Goal: Ask a question

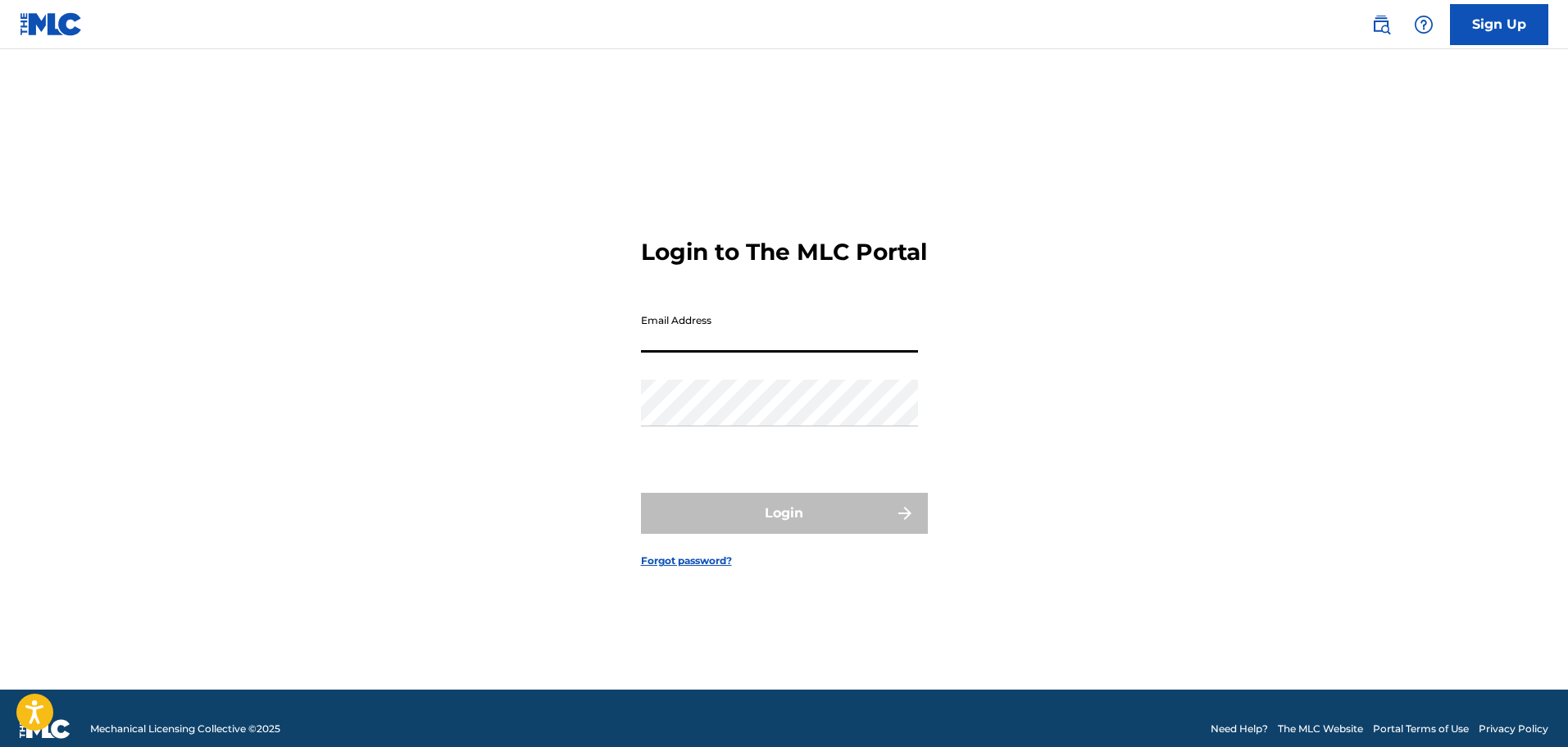
type input "[EMAIL_ADDRESS][DOMAIN_NAME]"
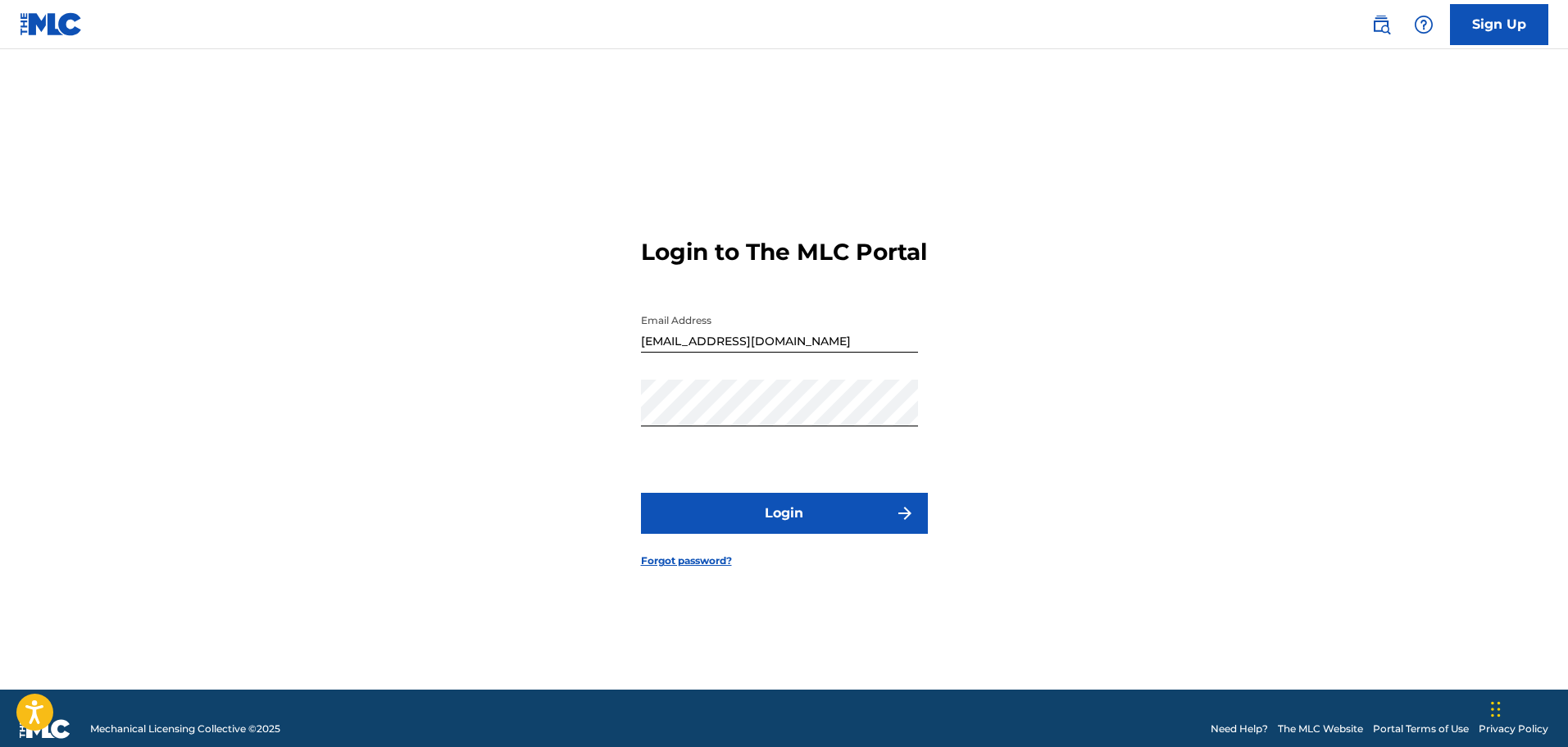
click at [725, 527] on button "Login" at bounding box center [784, 513] width 287 height 41
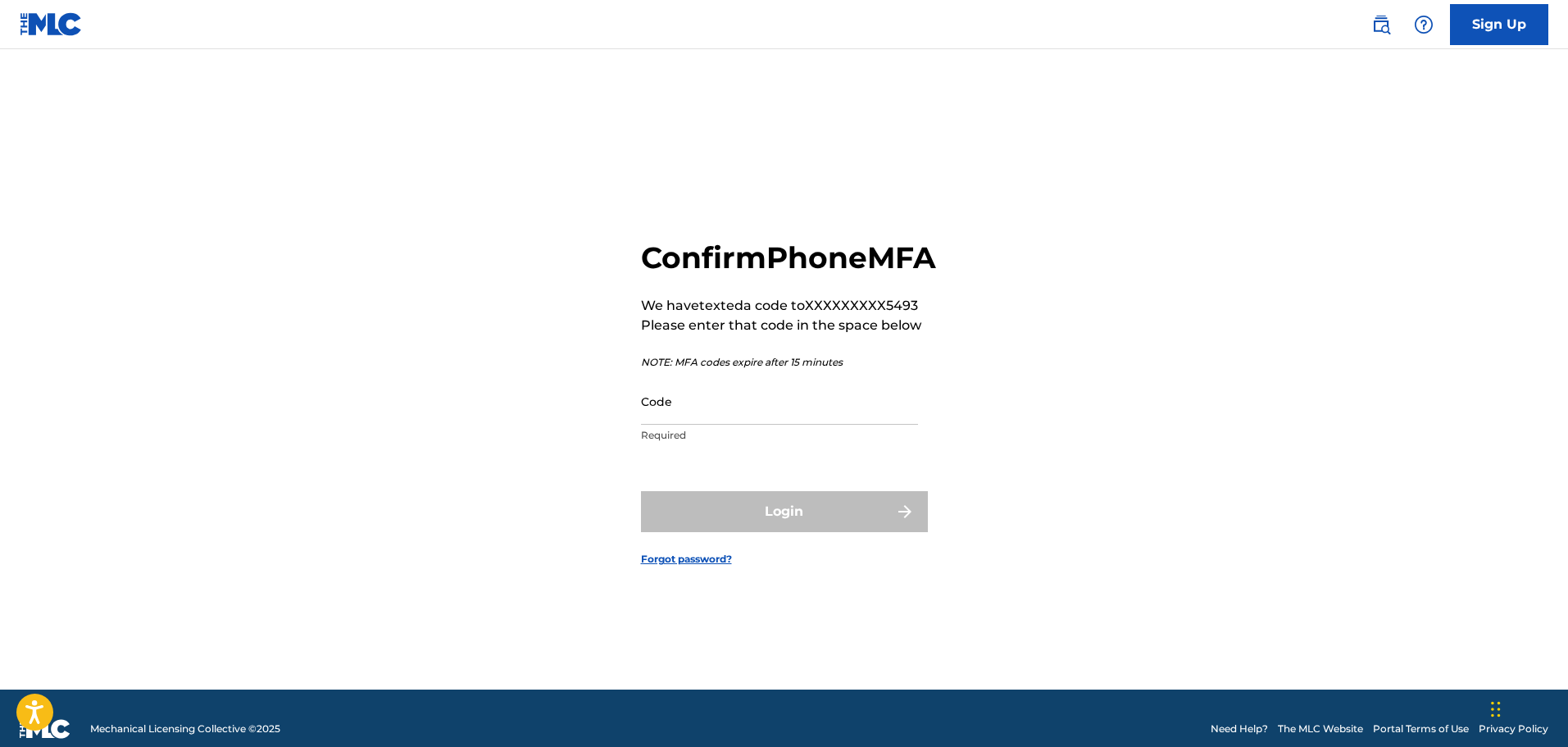
click at [736, 424] on input "Code" at bounding box center [779, 401] width 277 height 46
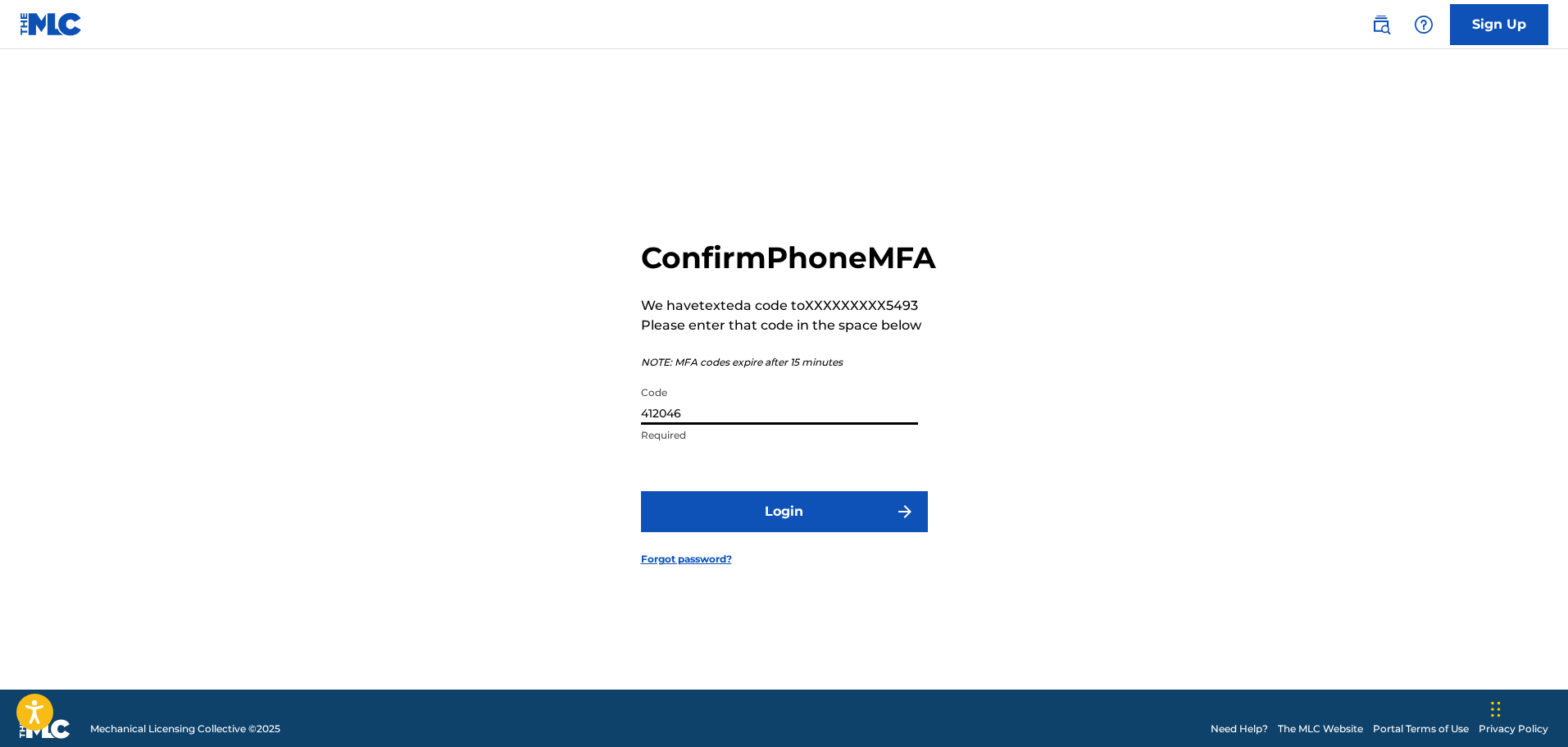
type input "412046"
click at [717, 526] on button "Login" at bounding box center [784, 511] width 287 height 41
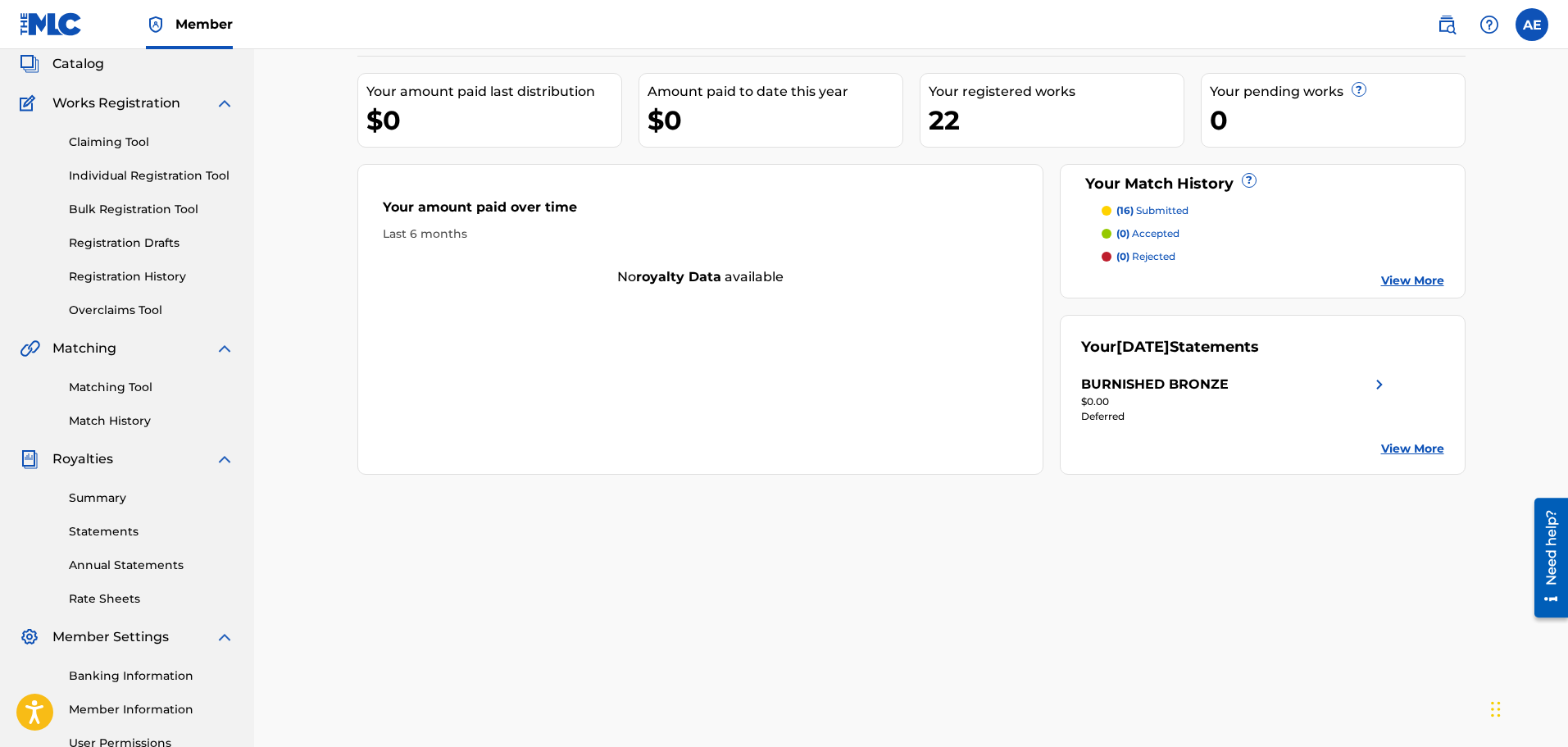
scroll to position [164, 0]
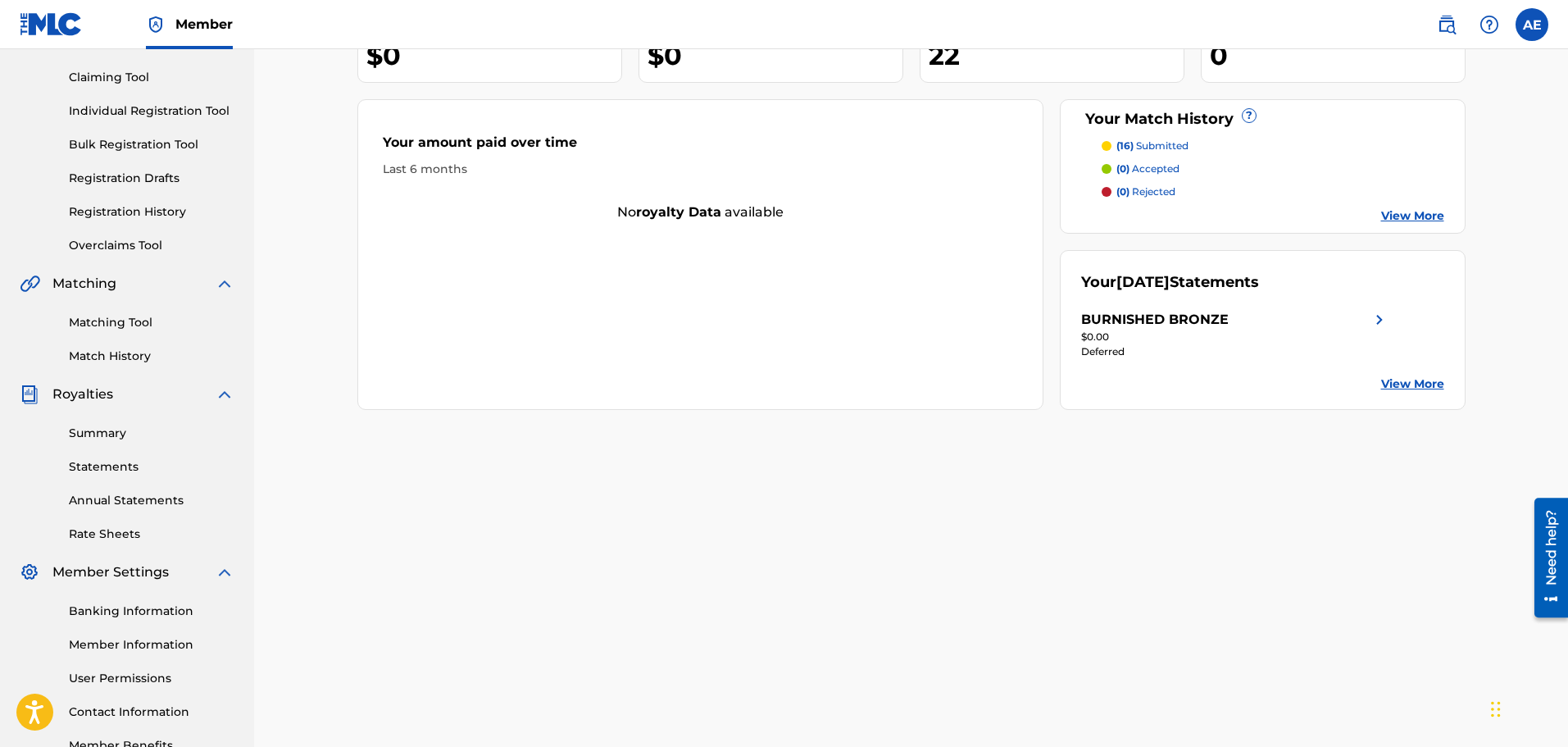
click at [106, 467] on link "Statements" at bounding box center [151, 467] width 165 height 17
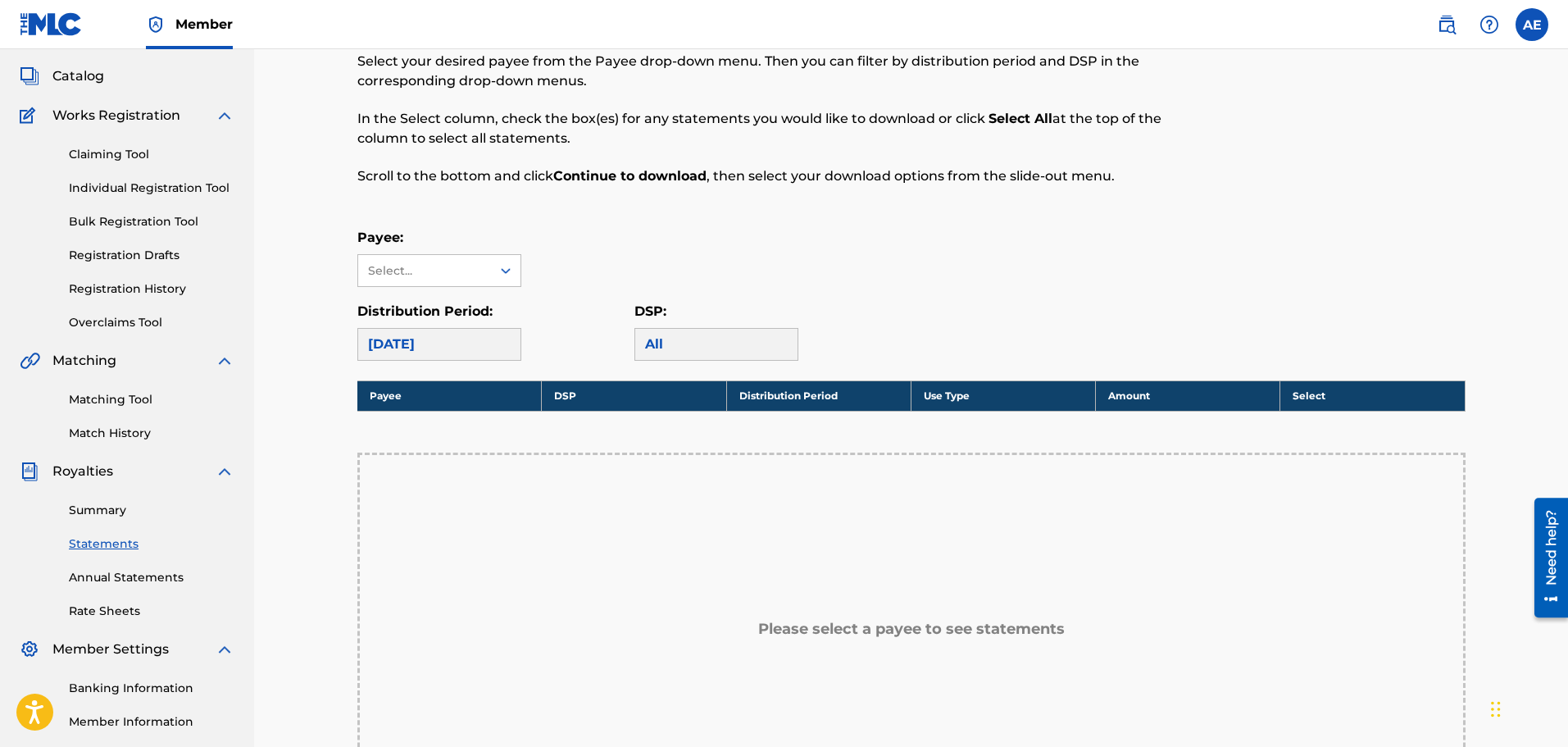
scroll to position [164, 0]
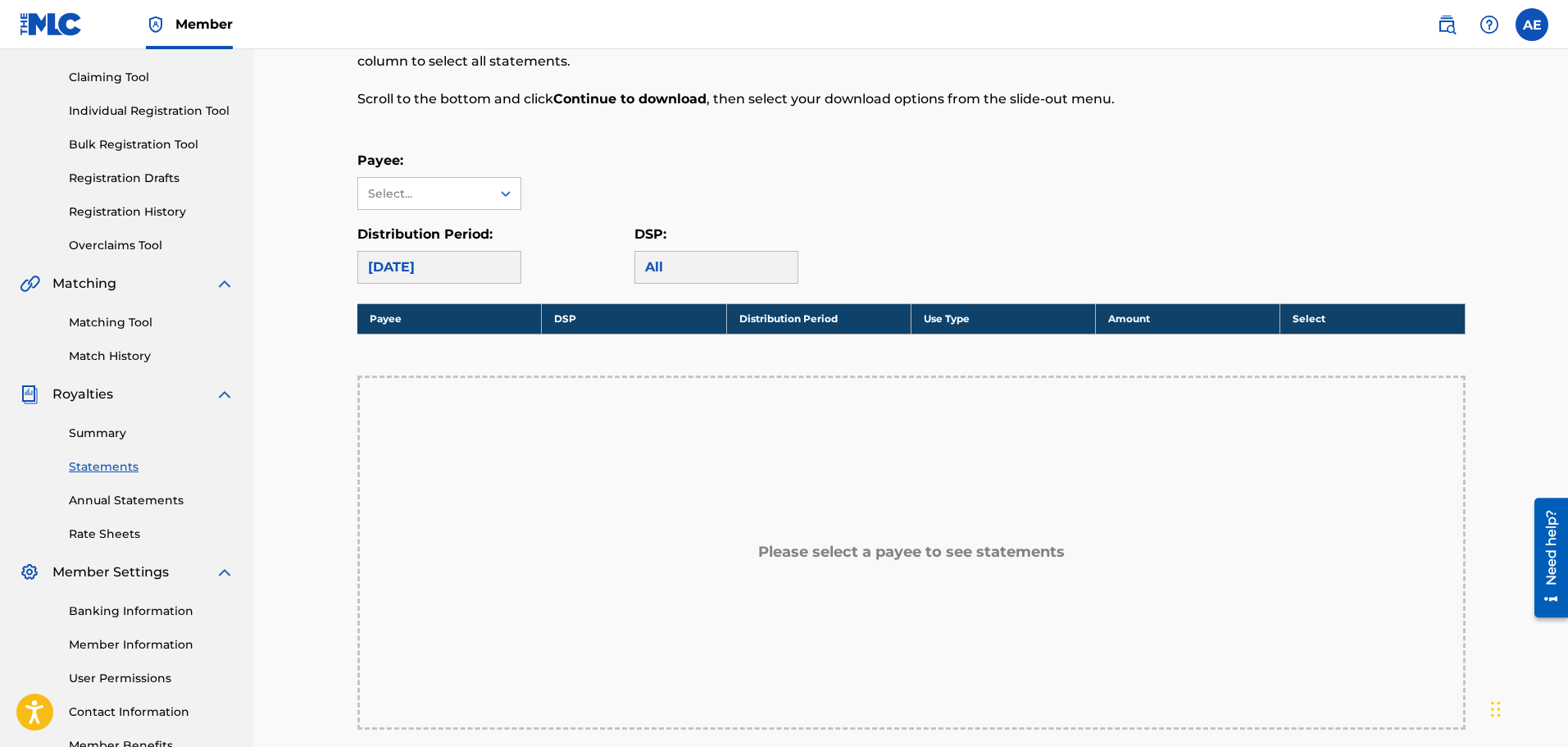
click at [403, 262] on div "[DATE]" at bounding box center [439, 267] width 164 height 32
click at [659, 258] on div "All" at bounding box center [715, 267] width 164 height 32
click at [470, 272] on div "[DATE]" at bounding box center [439, 267] width 164 height 32
click at [484, 194] on div "Select..." at bounding box center [425, 193] width 133 height 31
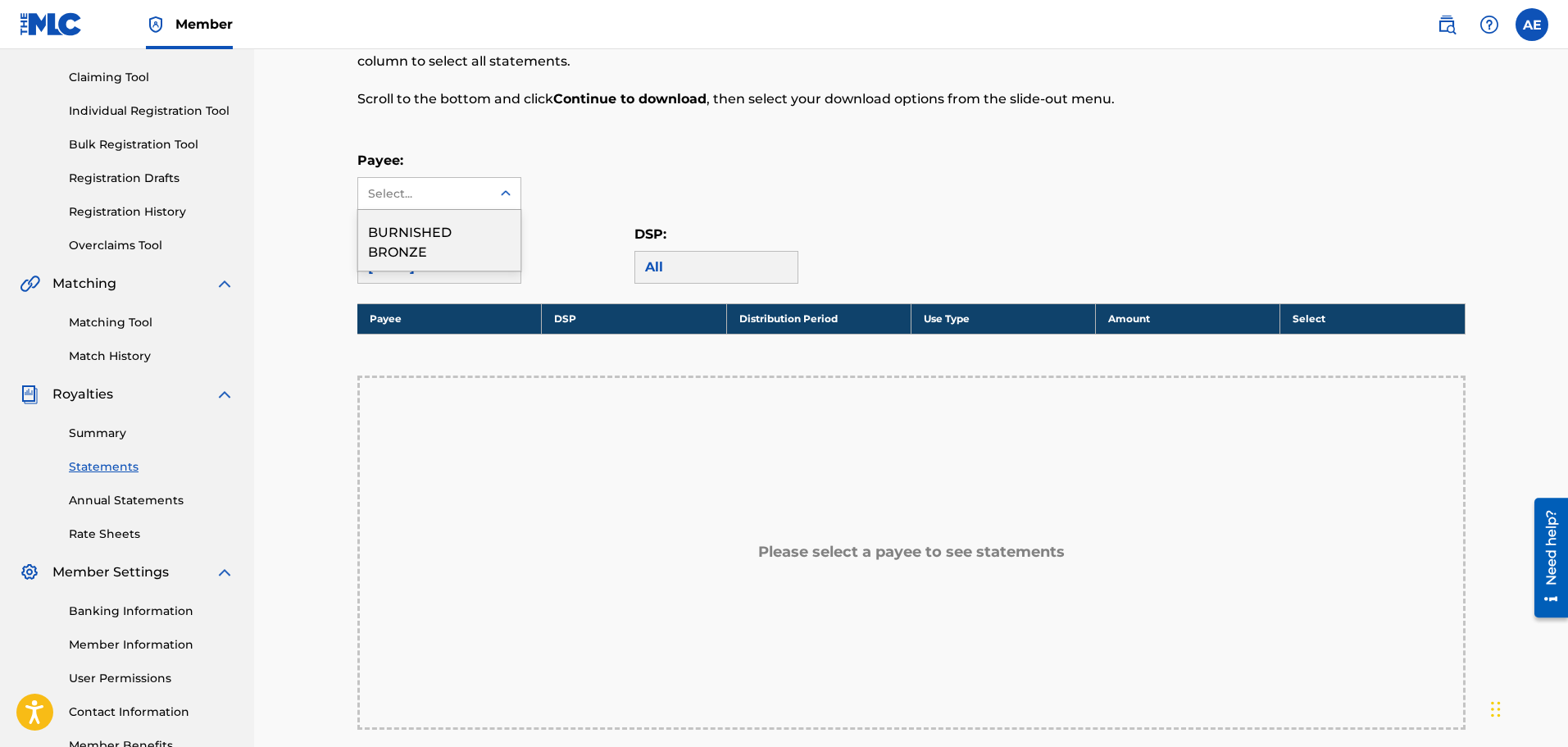
click at [467, 234] on div "BURNISHED BRONZE" at bounding box center [440, 240] width 163 height 60
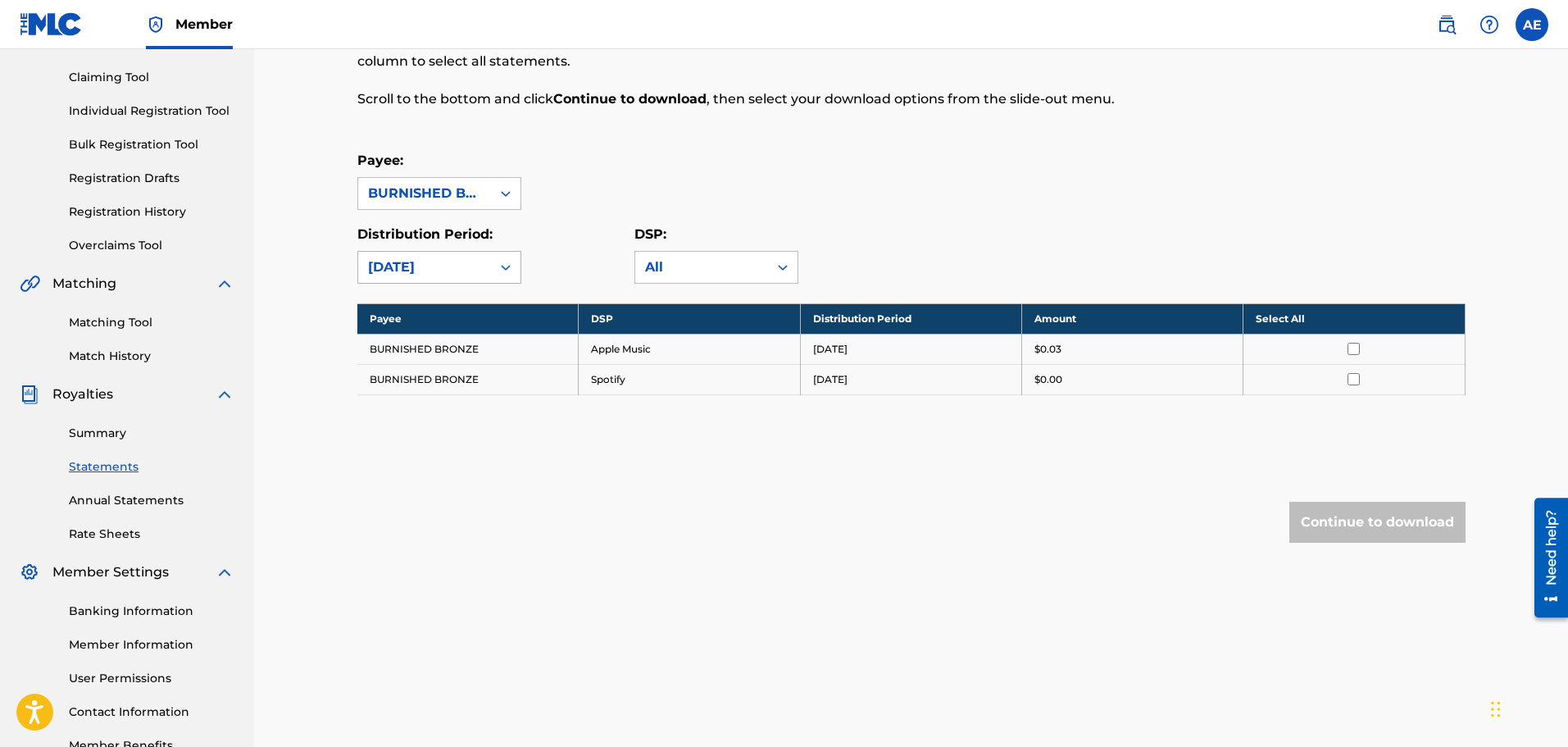
click at [485, 262] on div "[DATE]" at bounding box center [425, 268] width 133 height 31
click at [462, 339] on div "[DATE]" at bounding box center [440, 345] width 163 height 41
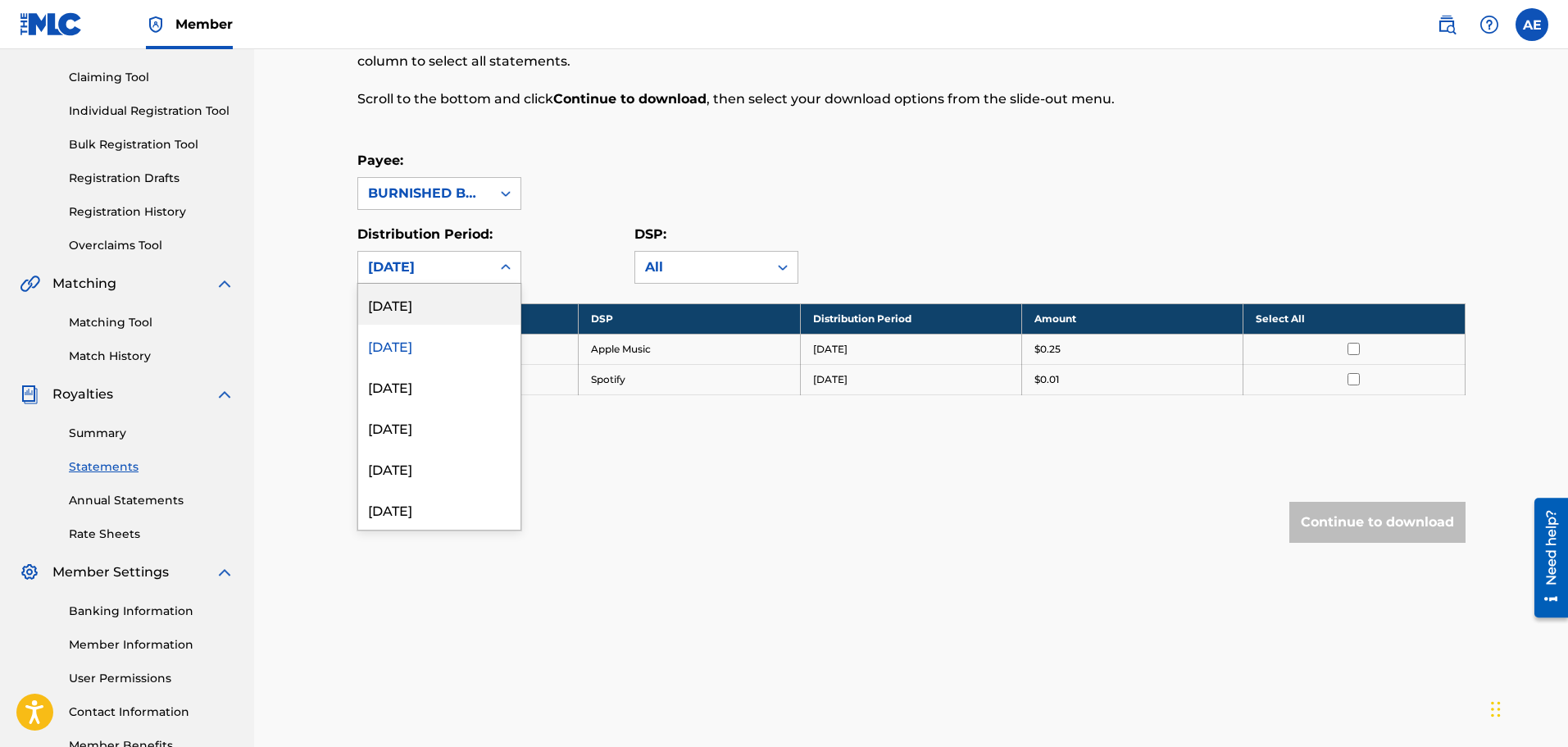
click at [470, 267] on div "[DATE]" at bounding box center [424, 267] width 113 height 19
click at [442, 380] on div "[DATE]" at bounding box center [440, 386] width 163 height 41
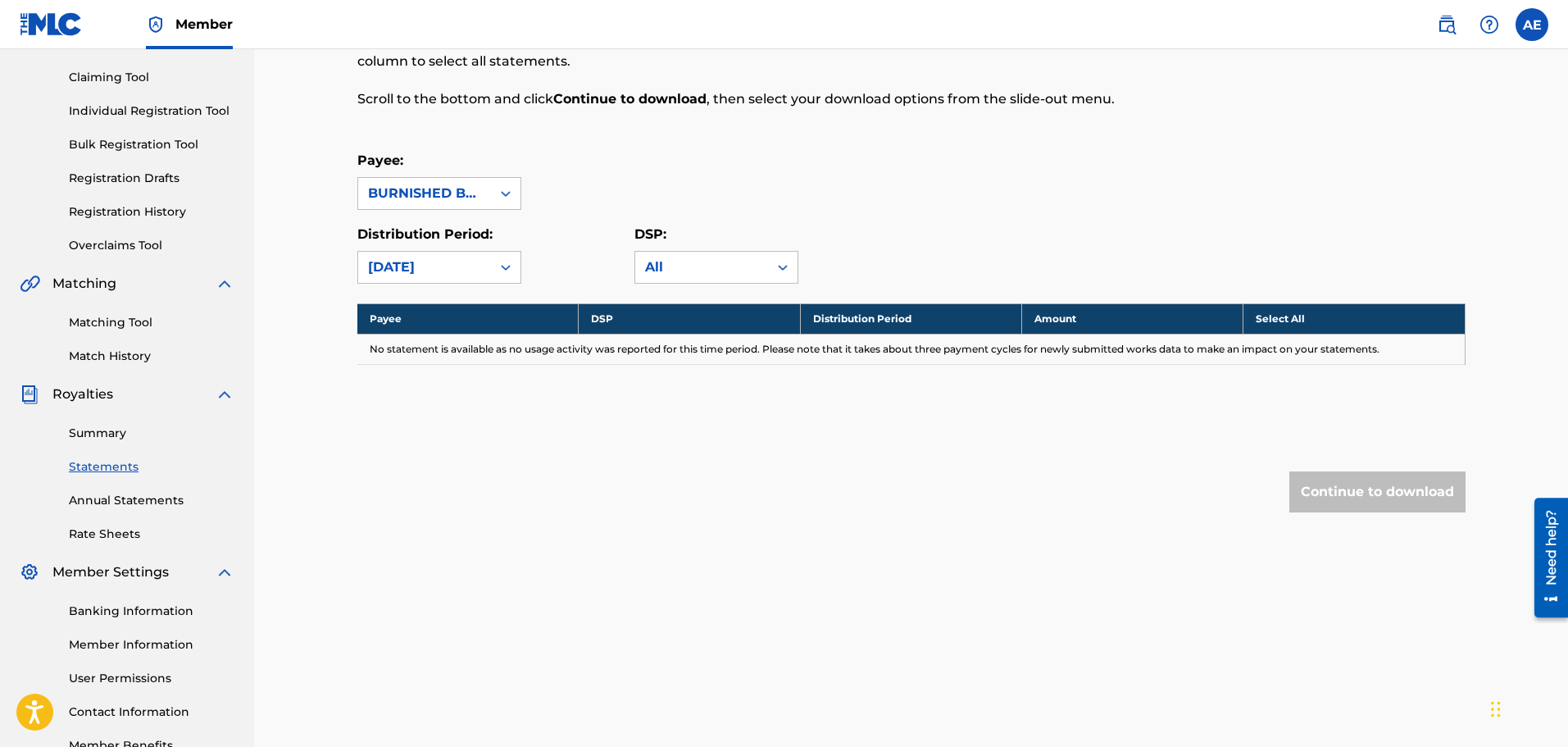
click at [482, 264] on div "[DATE]" at bounding box center [425, 268] width 133 height 31
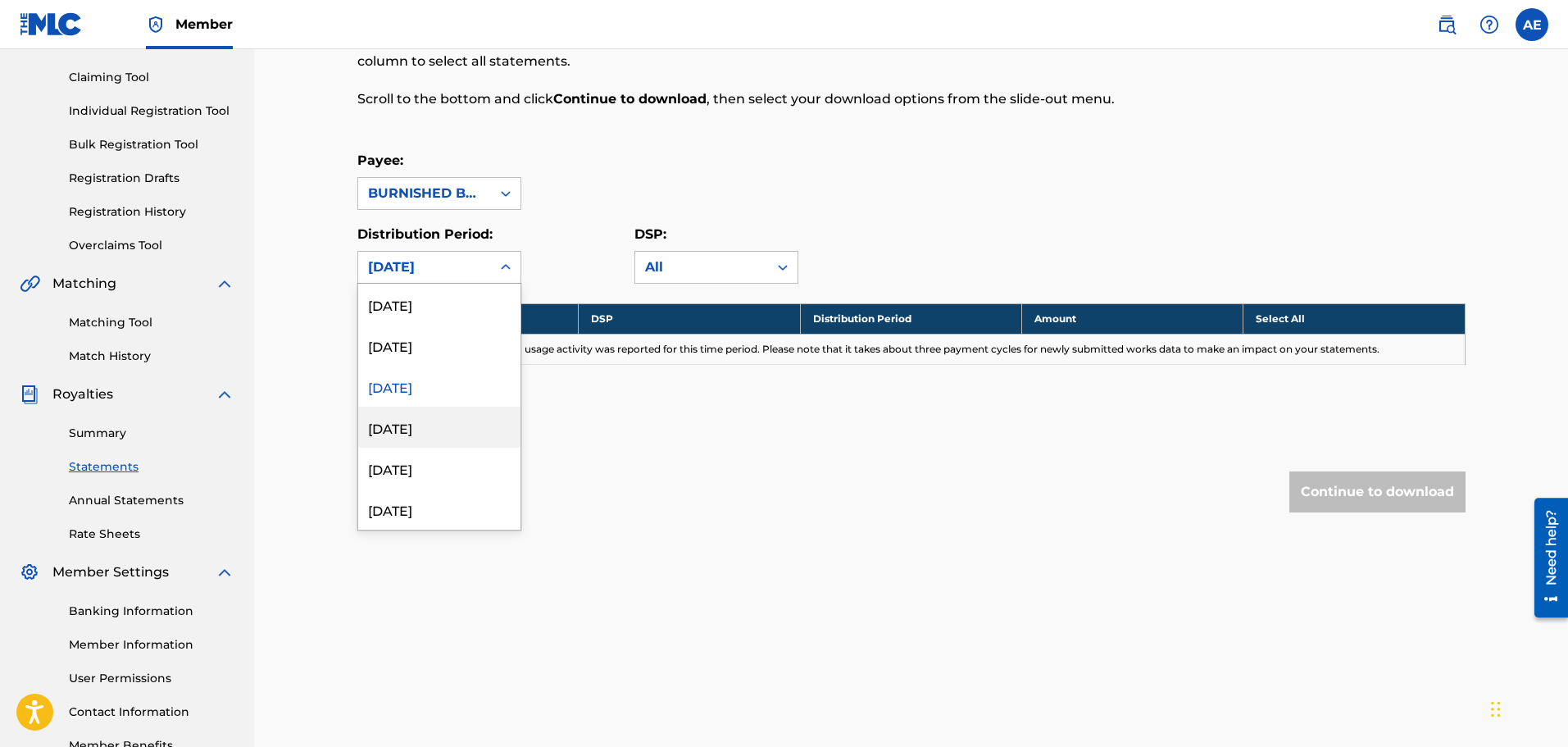
click at [439, 429] on div "[DATE]" at bounding box center [440, 427] width 163 height 41
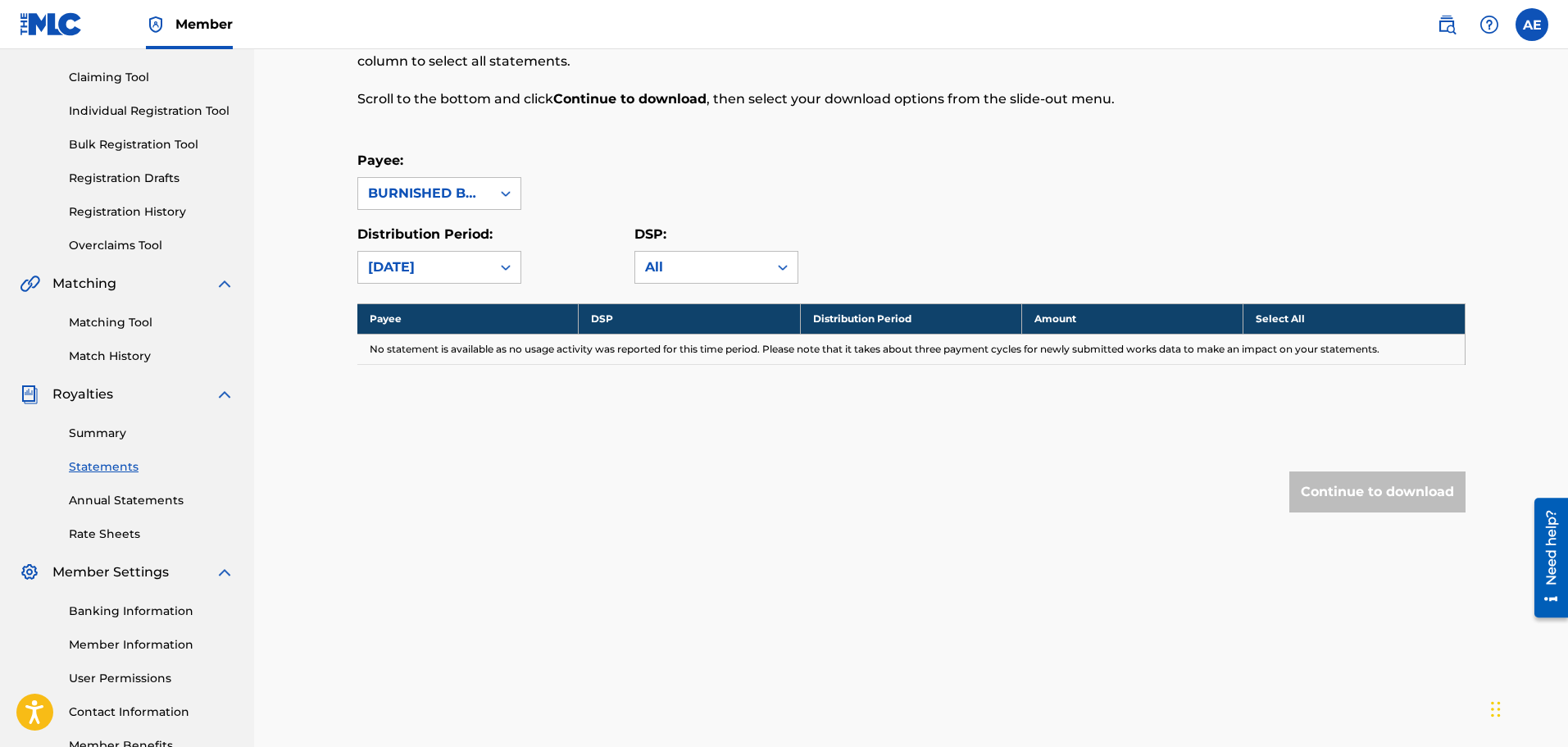
click at [466, 270] on div "[DATE]" at bounding box center [424, 267] width 113 height 19
click at [451, 348] on div "[DATE]" at bounding box center [440, 345] width 163 height 41
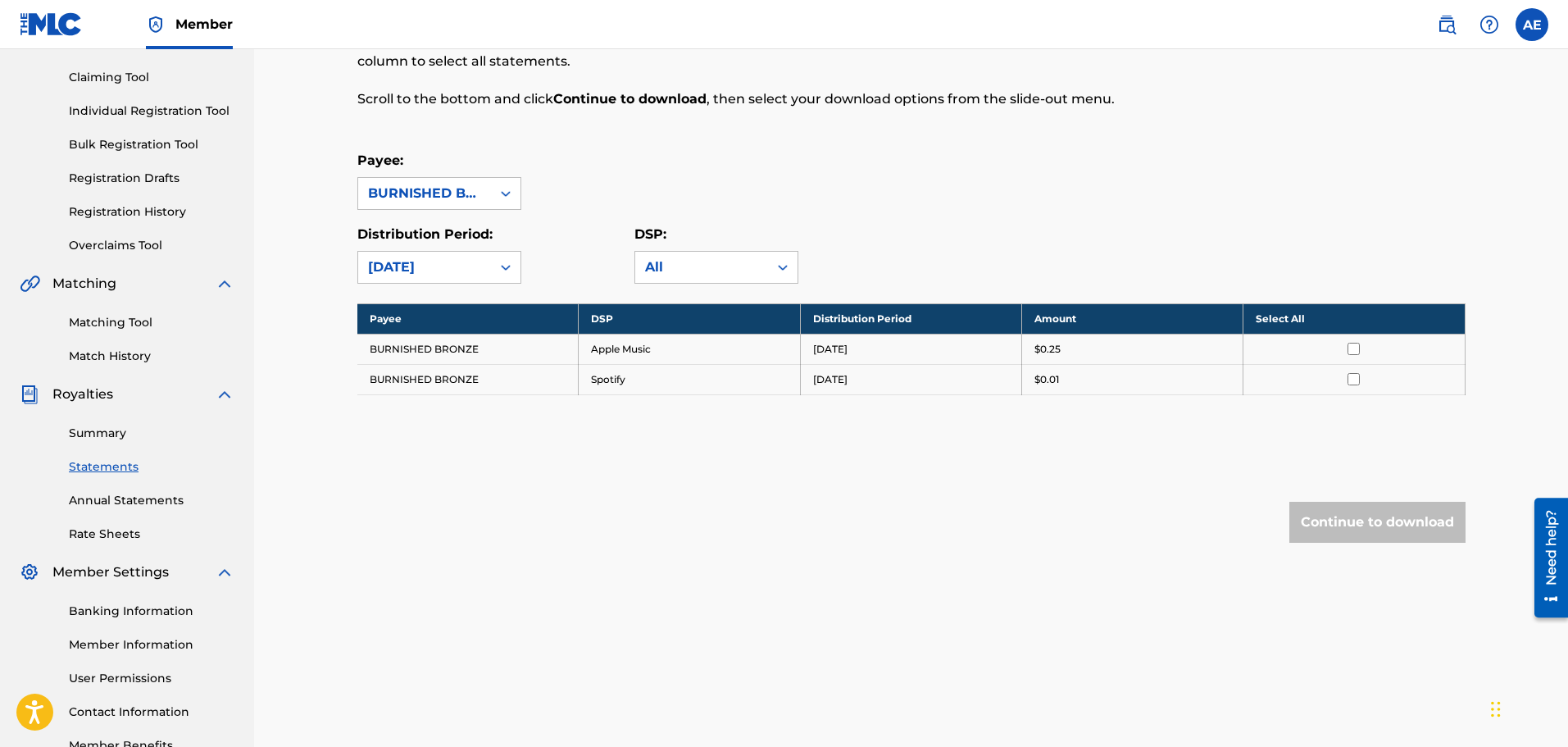
click at [476, 265] on div "[DATE]" at bounding box center [424, 267] width 113 height 19
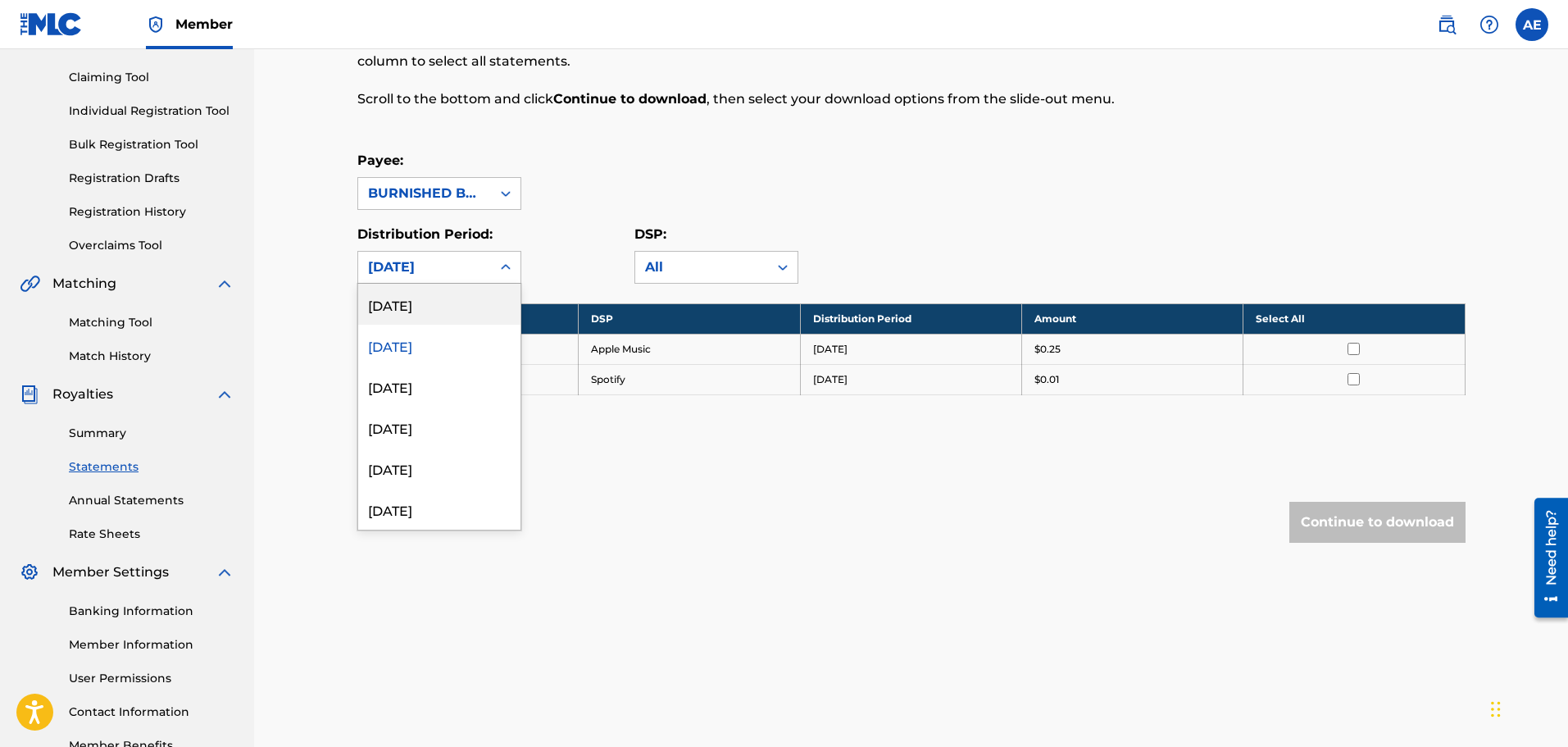
click at [304, 181] on div "Royalty Statements Select your desired payee from the Payee drop-down menu. The…" at bounding box center [911, 330] width 1314 height 889
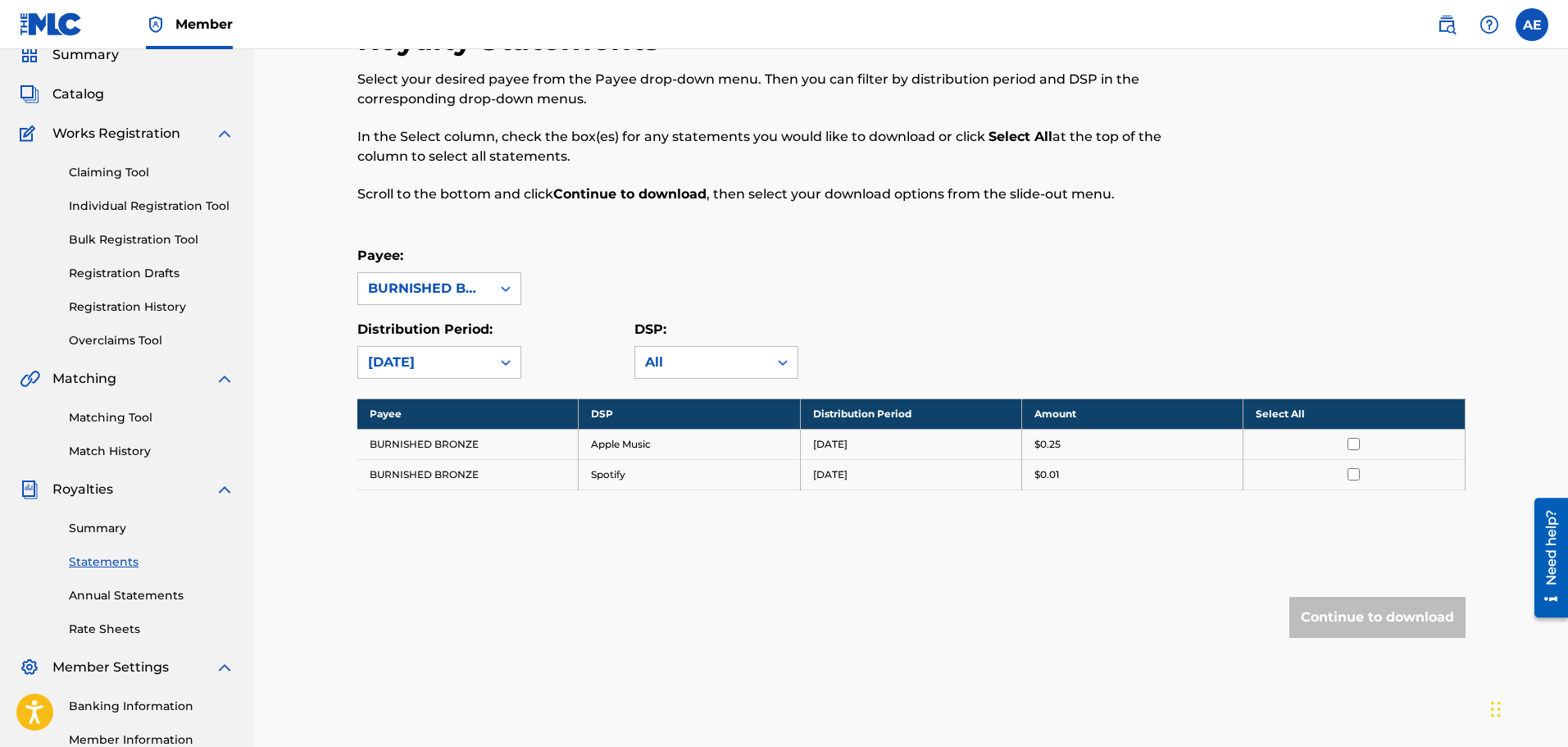
scroll to position [0, 0]
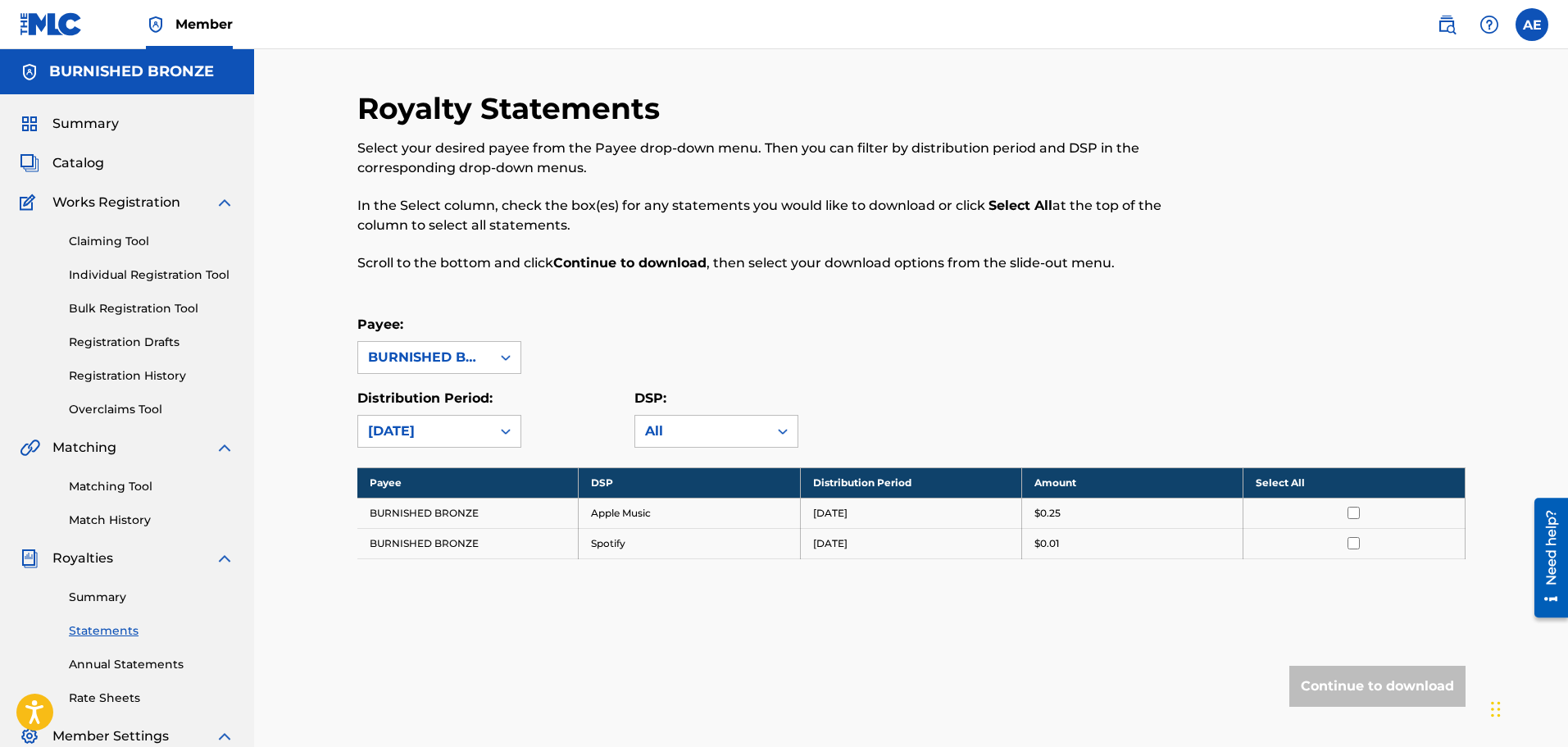
click at [1497, 19] on img at bounding box center [1489, 24] width 19 height 19
click at [1484, 58] on link "Contact us" at bounding box center [1488, 68] width 139 height 39
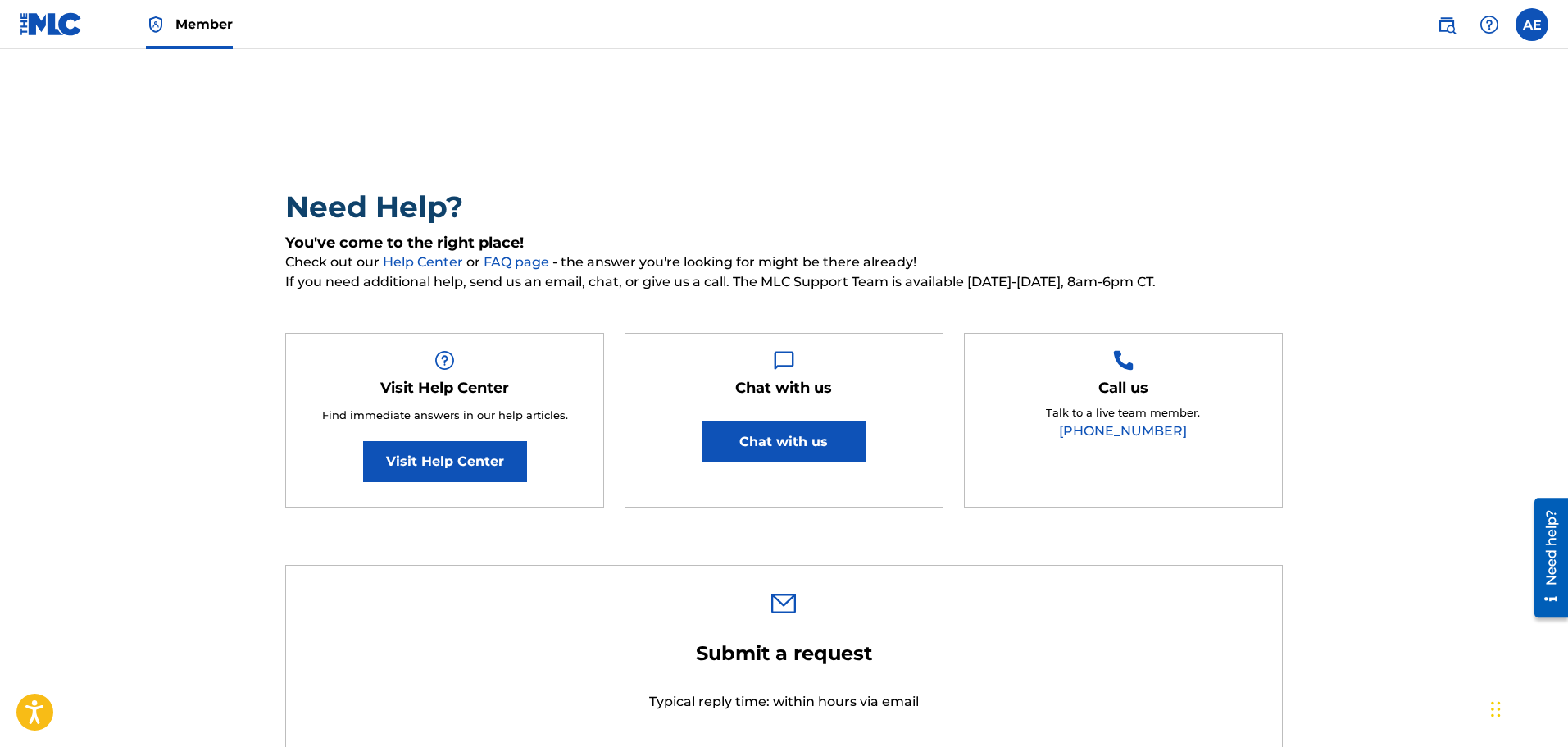
click at [499, 465] on link "Visit Help Center" at bounding box center [444, 461] width 164 height 41
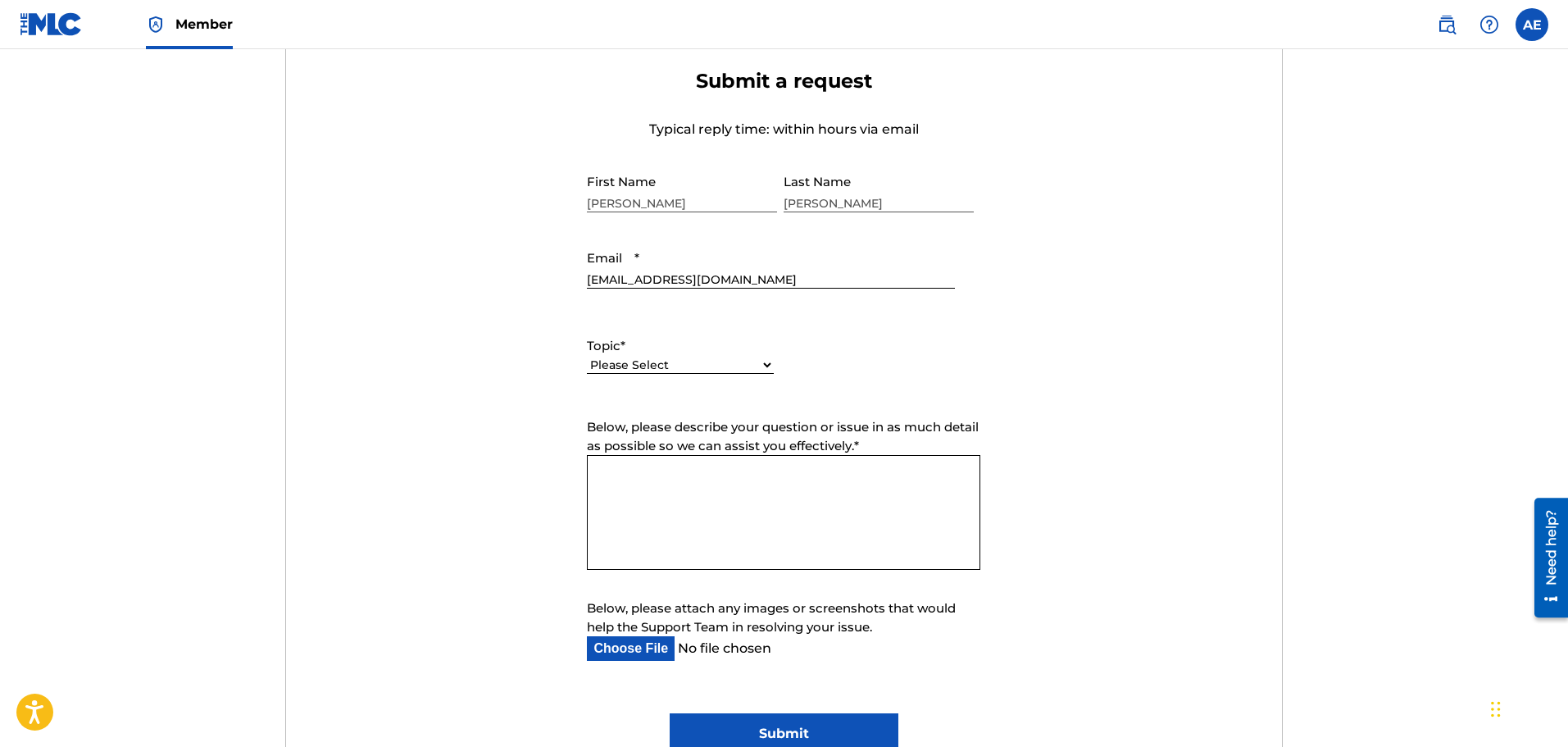
scroll to position [574, 0]
click at [768, 365] on select "Please Select I need help with my account I need help with managing my catalog …" at bounding box center [680, 364] width 187 height 17
select select "I need help with information about The MLC"
click at [587, 355] on select "Please Select I need help with my account I need help with managing my catalog …" at bounding box center [680, 364] width 187 height 17
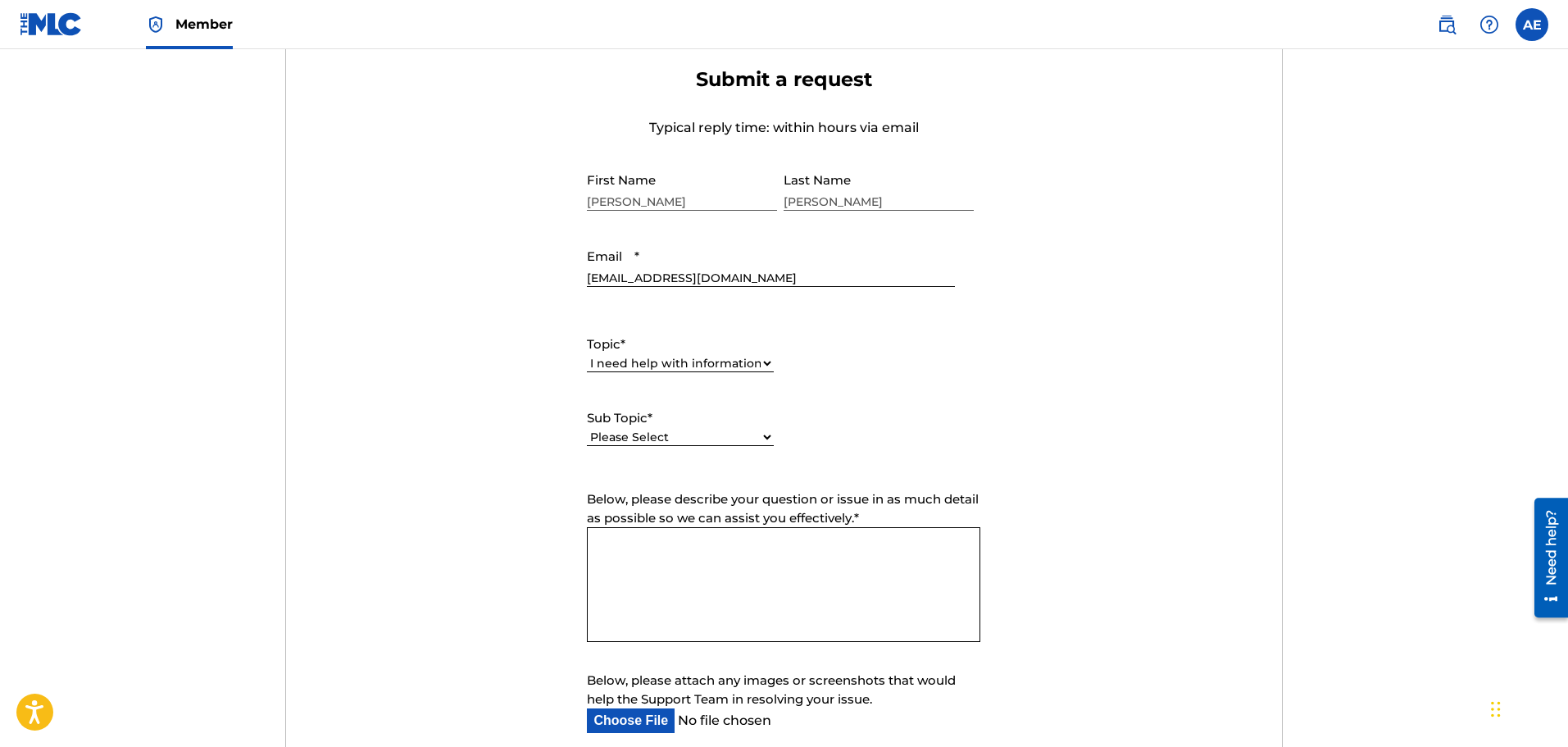
click at [754, 436] on select "Please Select I have a question about The MLC and its operation Why do I need t…" at bounding box center [680, 437] width 187 height 17
select select "I have a question about The MLC and its operation"
click at [587, 429] on select "Please Select I have a question about The MLC and its operation Why do I need t…" at bounding box center [680, 437] width 187 height 17
click at [776, 613] on textarea "Below, please describe your question or issue in as much detail as possible so …" at bounding box center [784, 584] width 394 height 115
paste textarea "gL2$!fnb57*yxS"
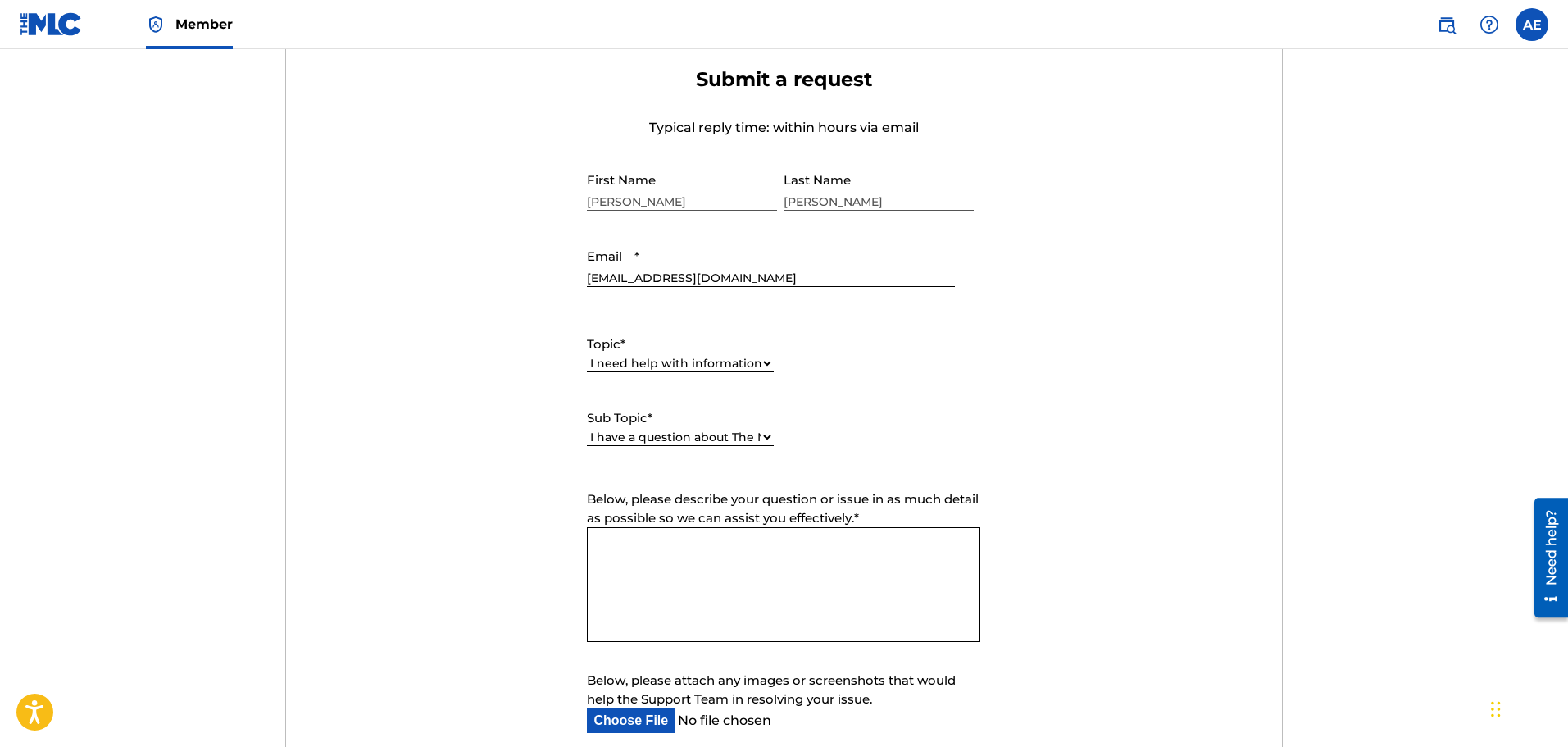
type textarea "gL2$!fnb57*yxS"
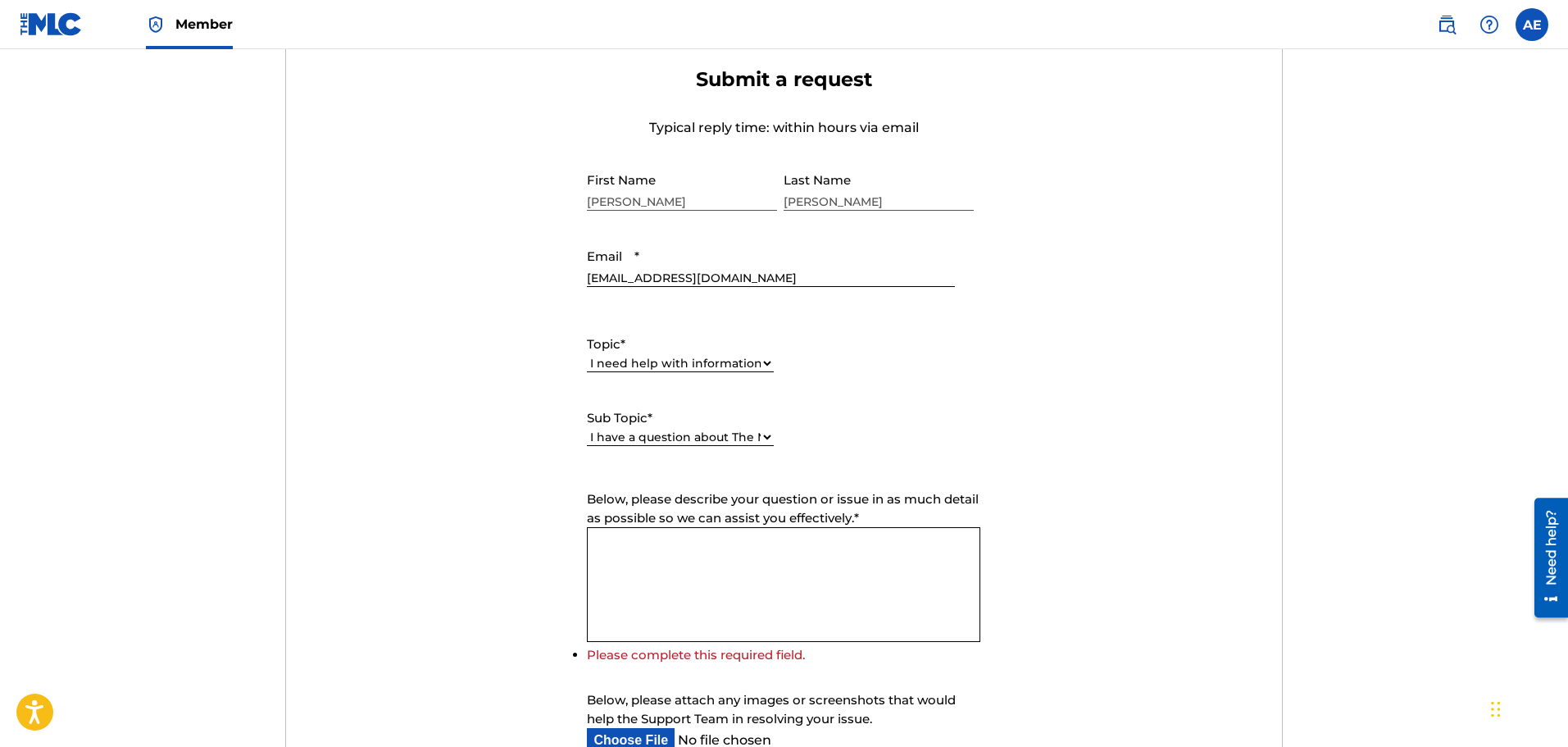
paste textarea "Hello, can you advise if Sound Exchange collects streaming revenue from sites l…"
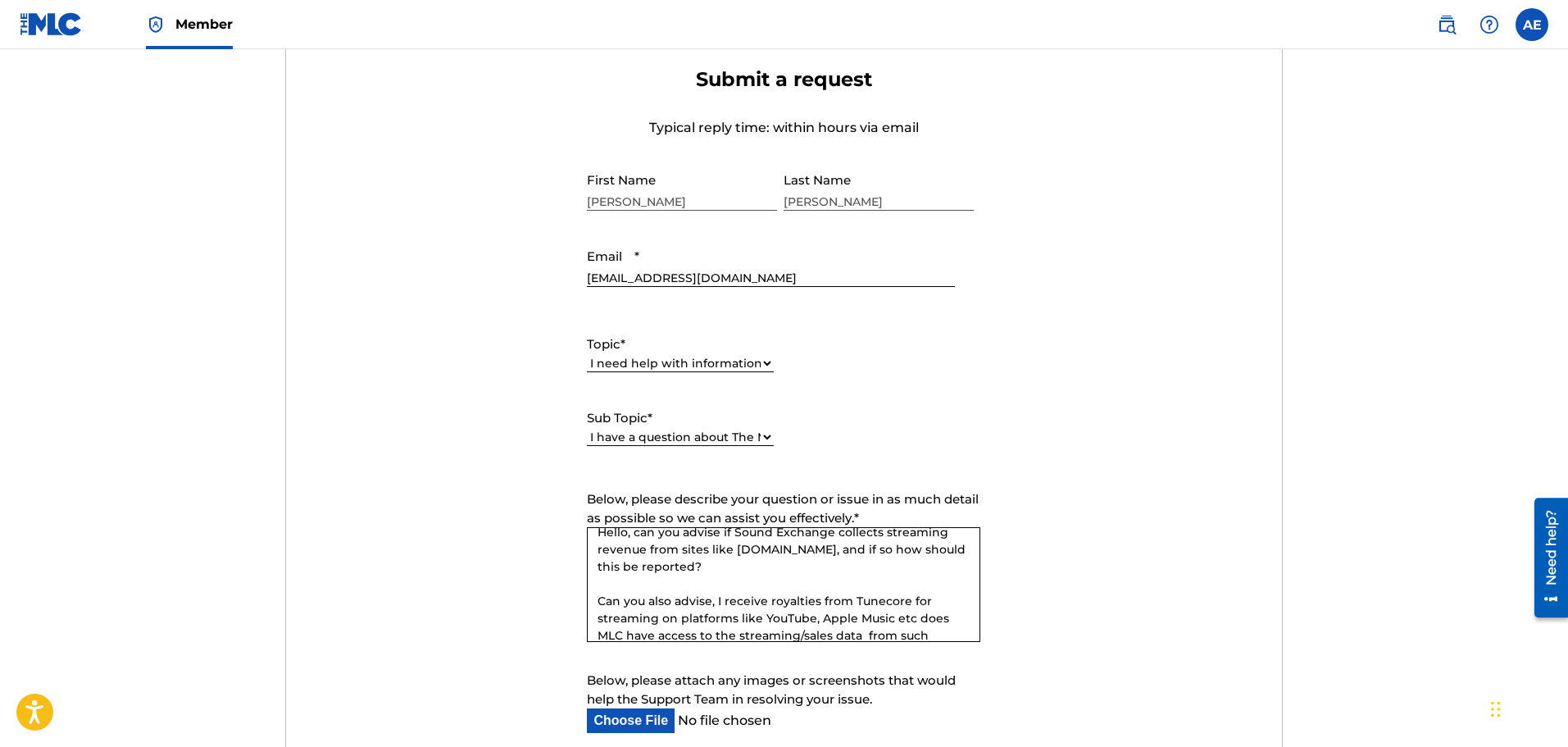
scroll to position [0, 0]
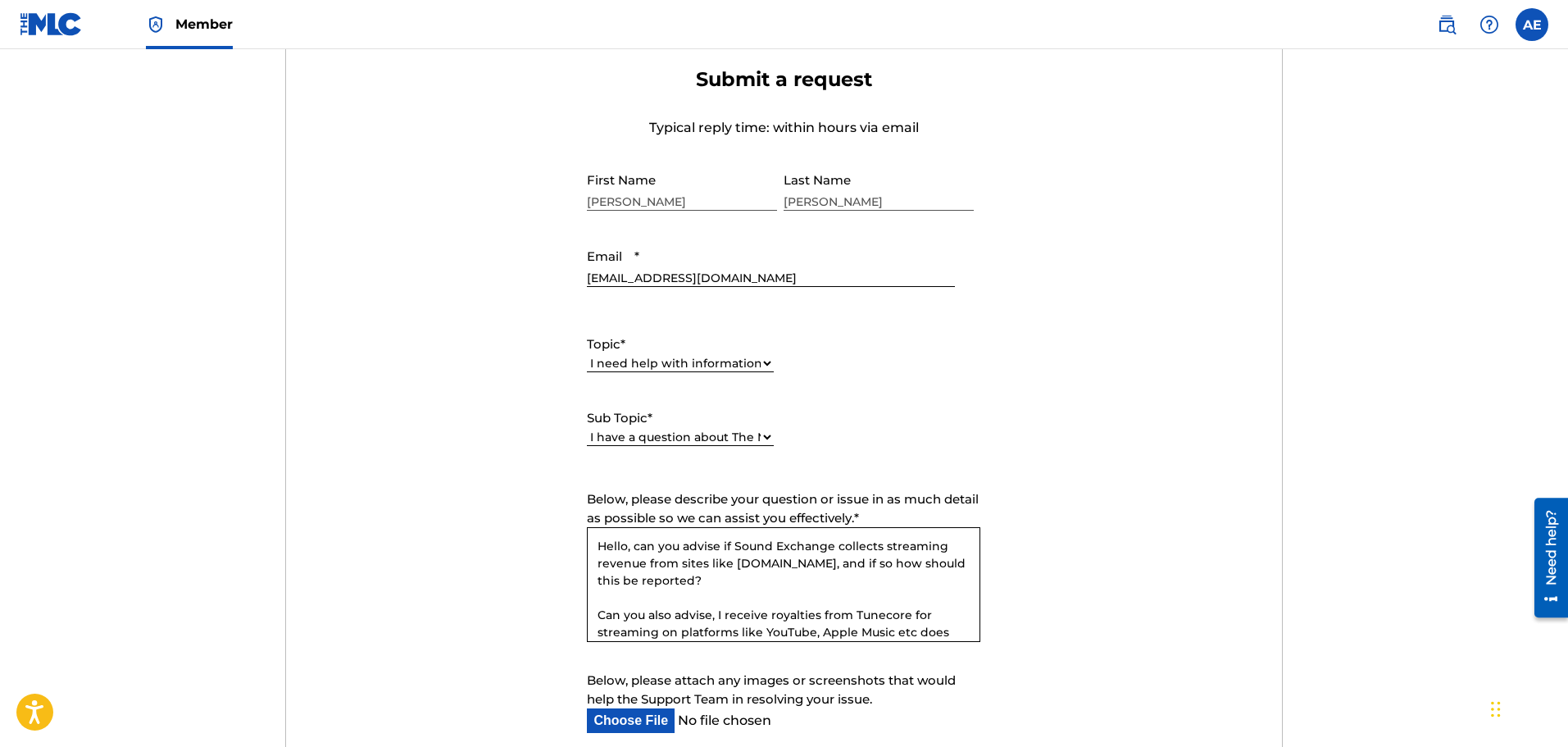
drag, startPoint x: 733, startPoint y: 543, endPoint x: 830, endPoint y: 541, distance: 97.0
click at [830, 541] on textarea "Hello, can you advise if Sound Exchange collects streaming revenue from sites l…" at bounding box center [784, 584] width 394 height 115
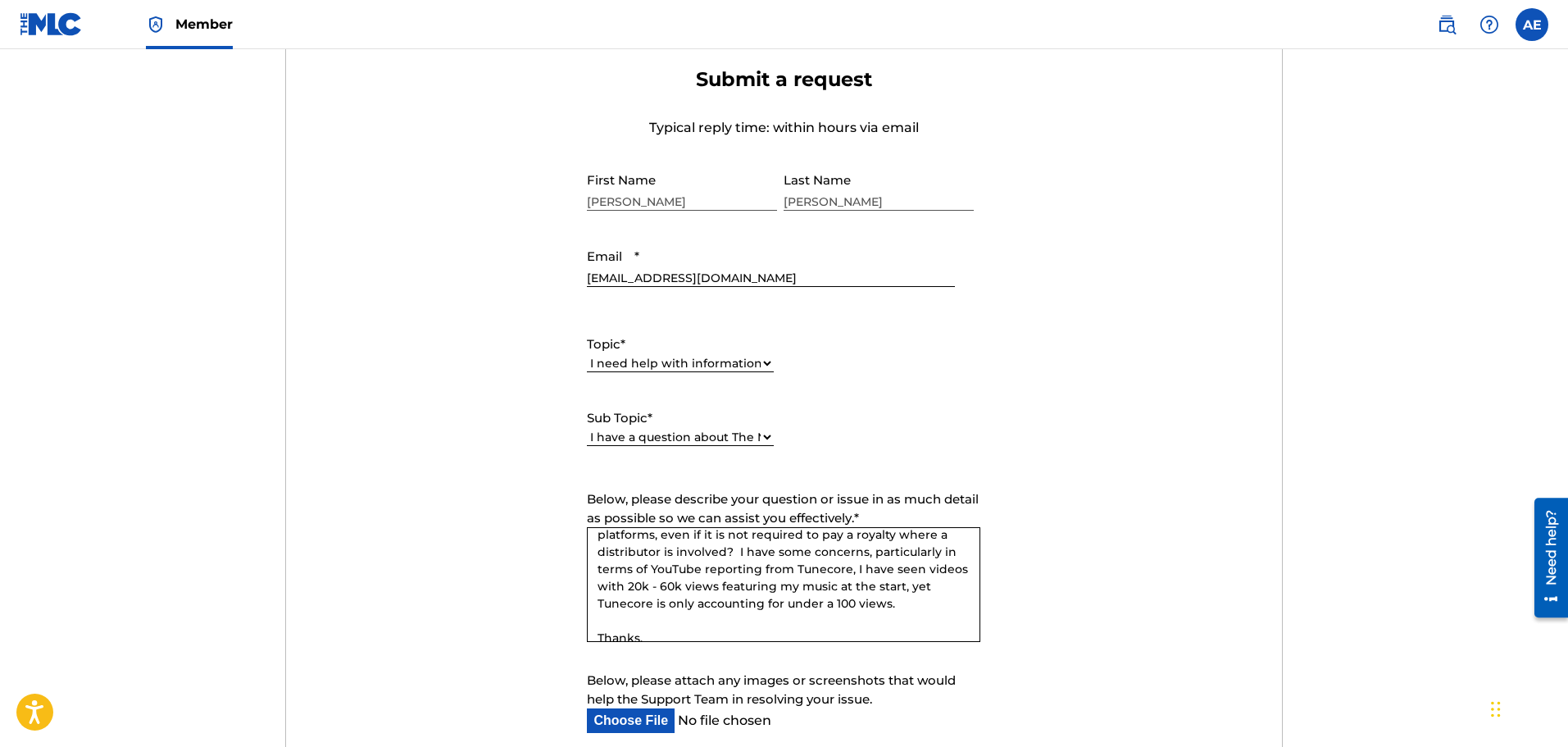
scroll to position [148, 0]
type textarea "Hello, can you advise if MLC collects streaming revenue from sites like [DOMAIN…"
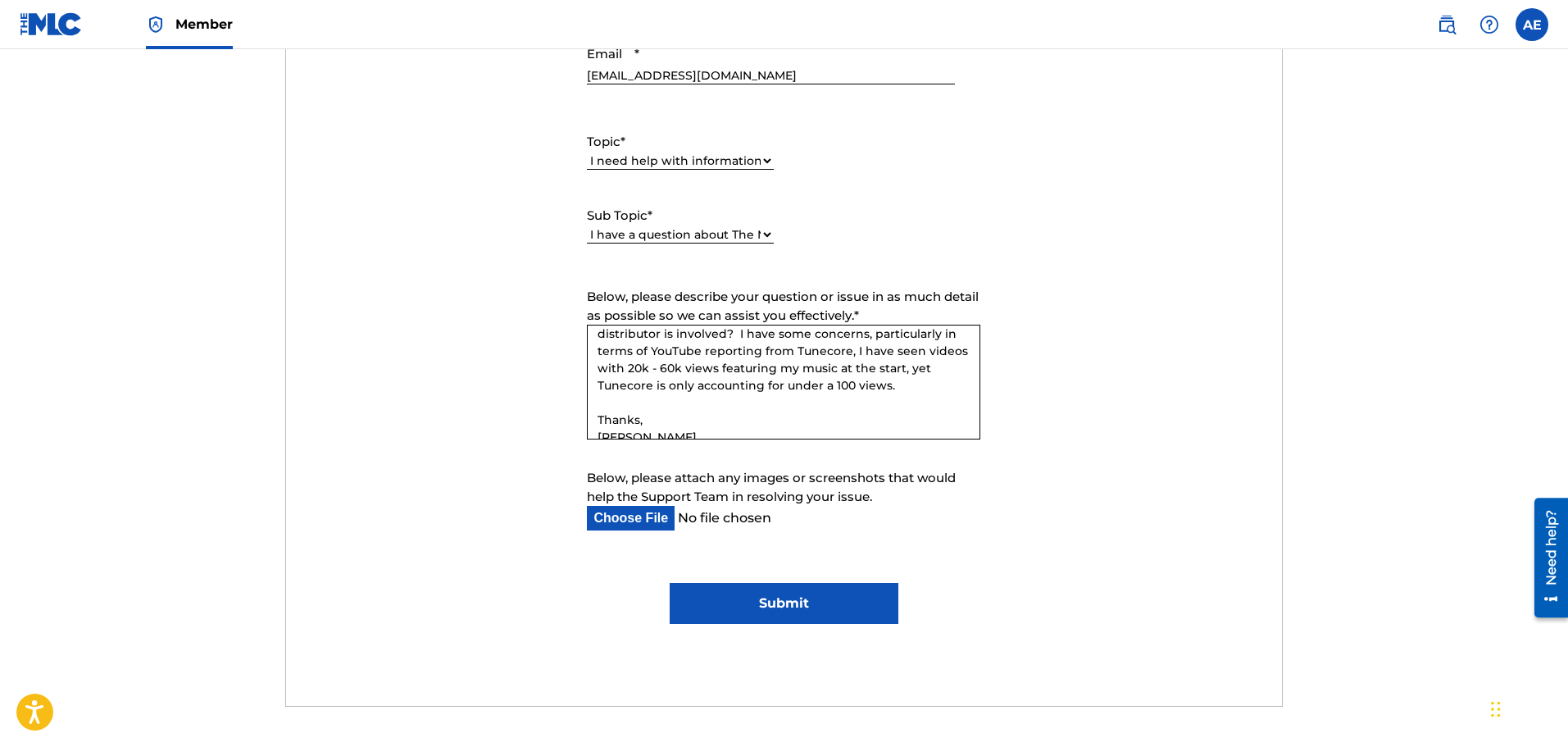
scroll to position [820, 0]
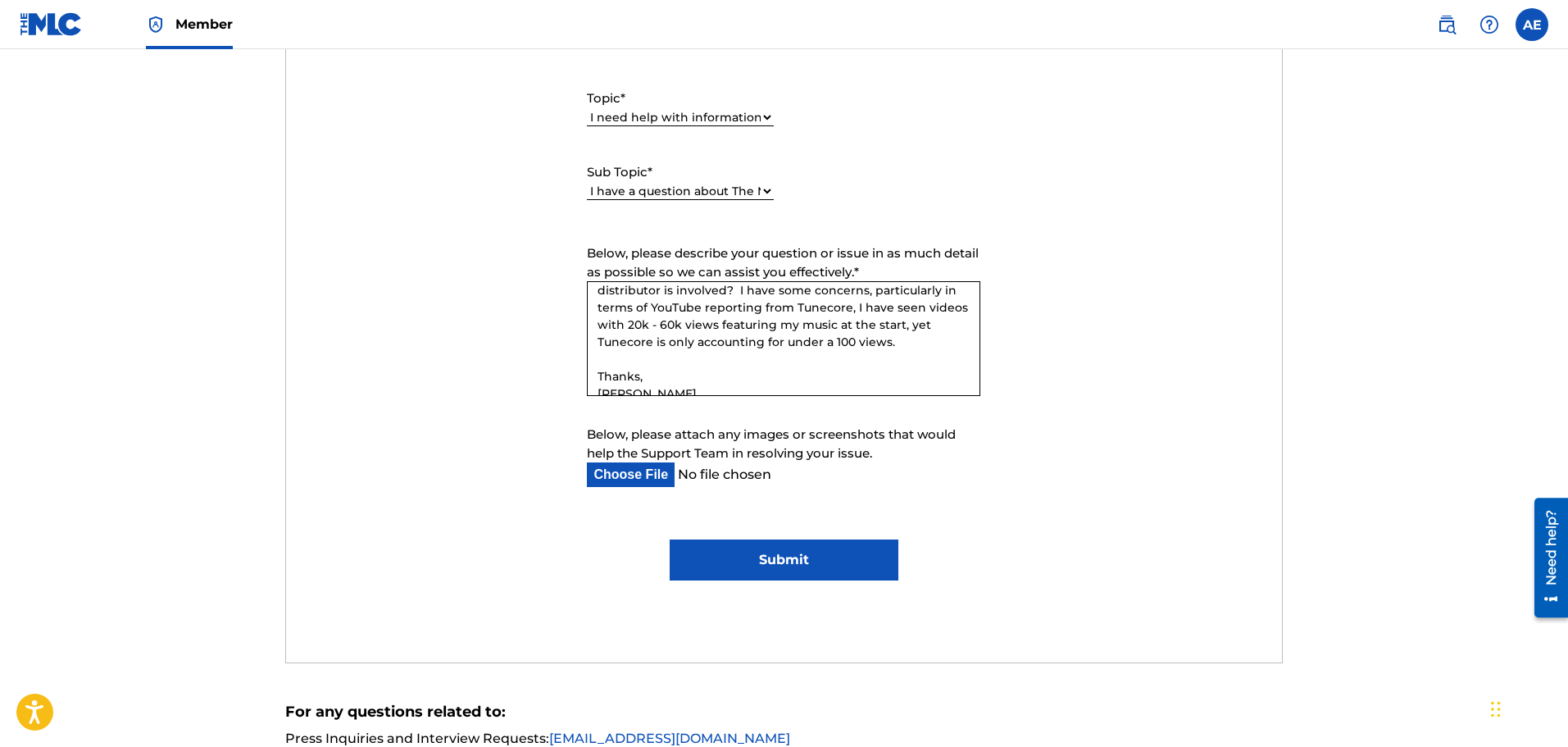
click at [813, 561] on input "Submit" at bounding box center [784, 560] width 228 height 41
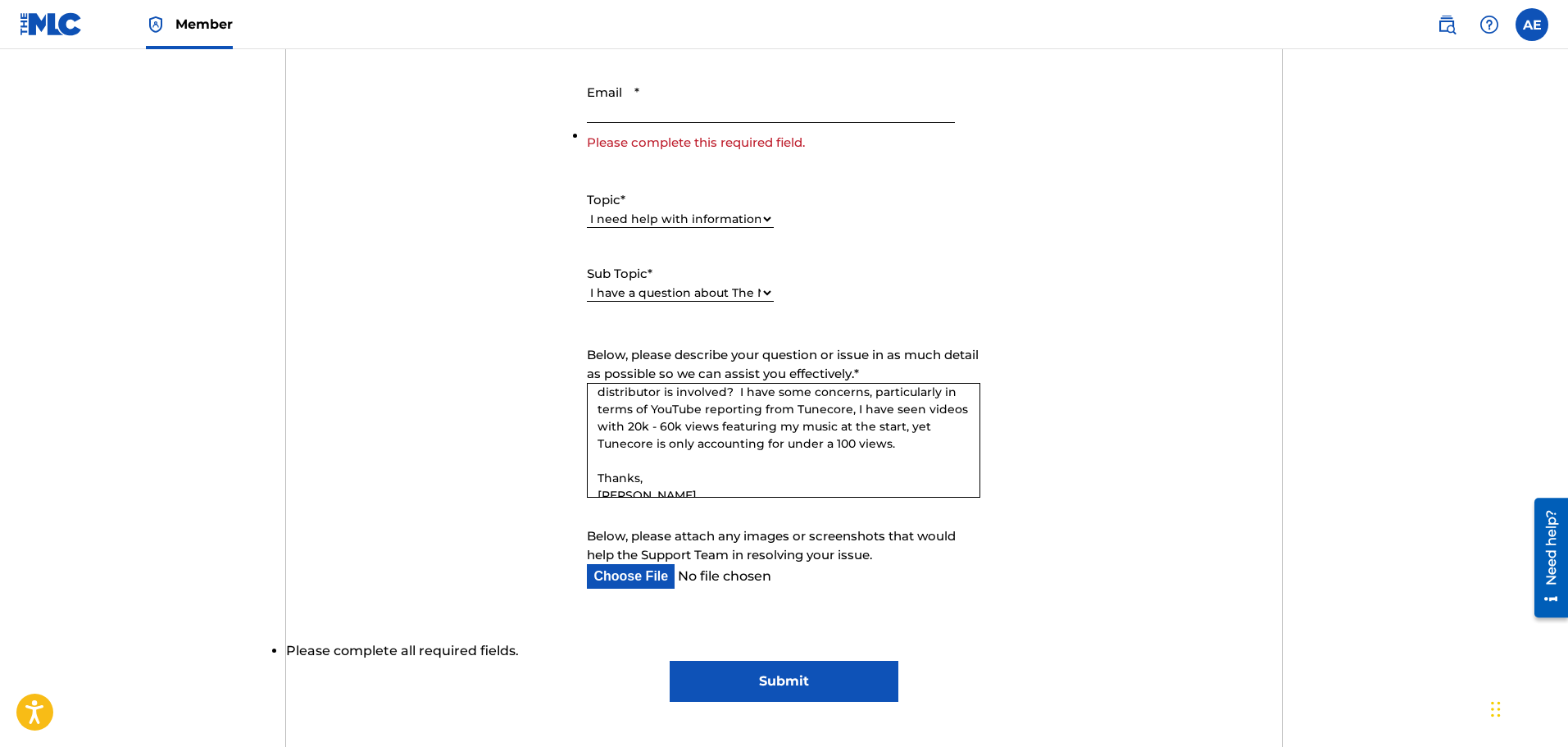
scroll to position [574, 0]
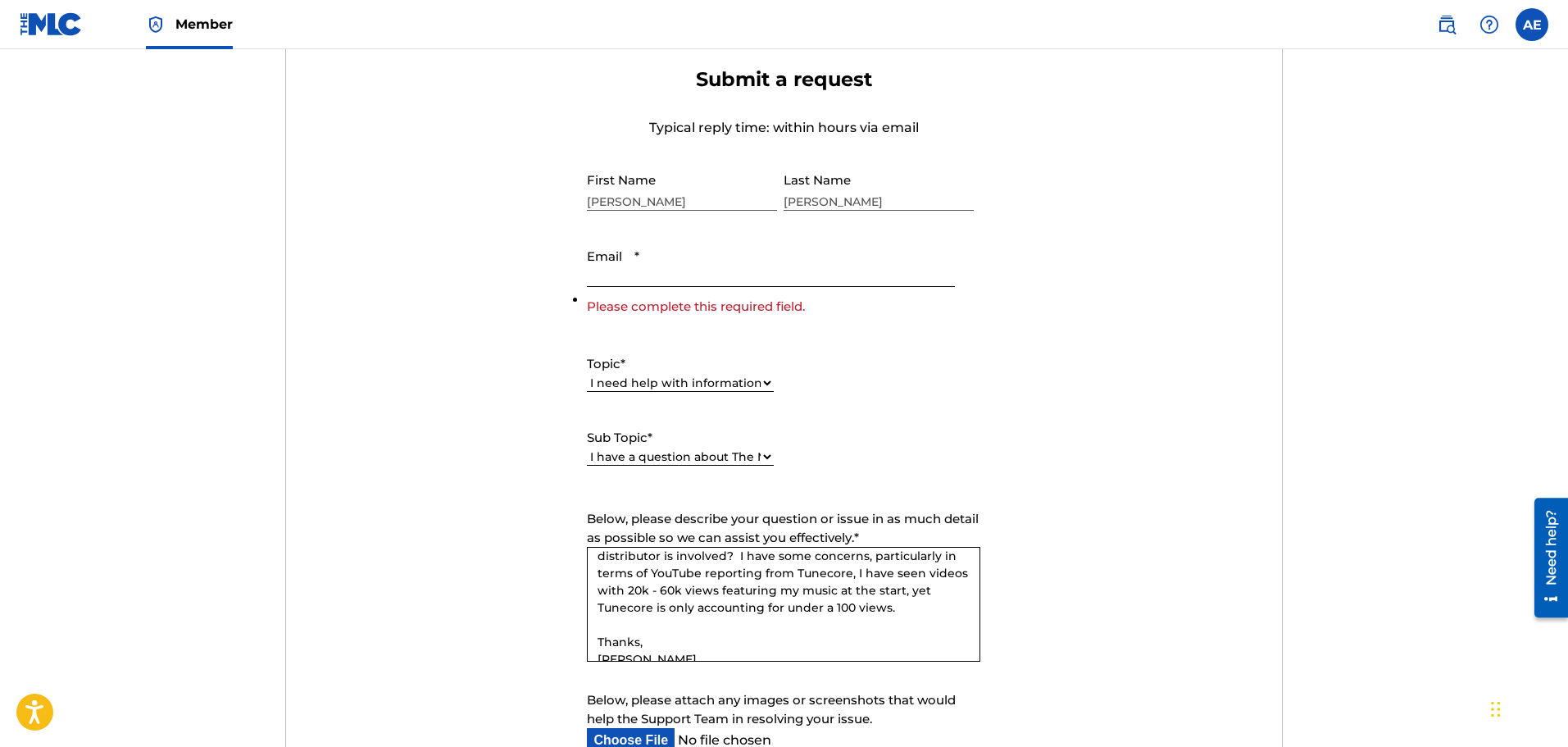
click at [617, 271] on input "Email *" at bounding box center [770, 263] width 367 height 46
type input "[EMAIL_ADDRESS][DOMAIN_NAME]"
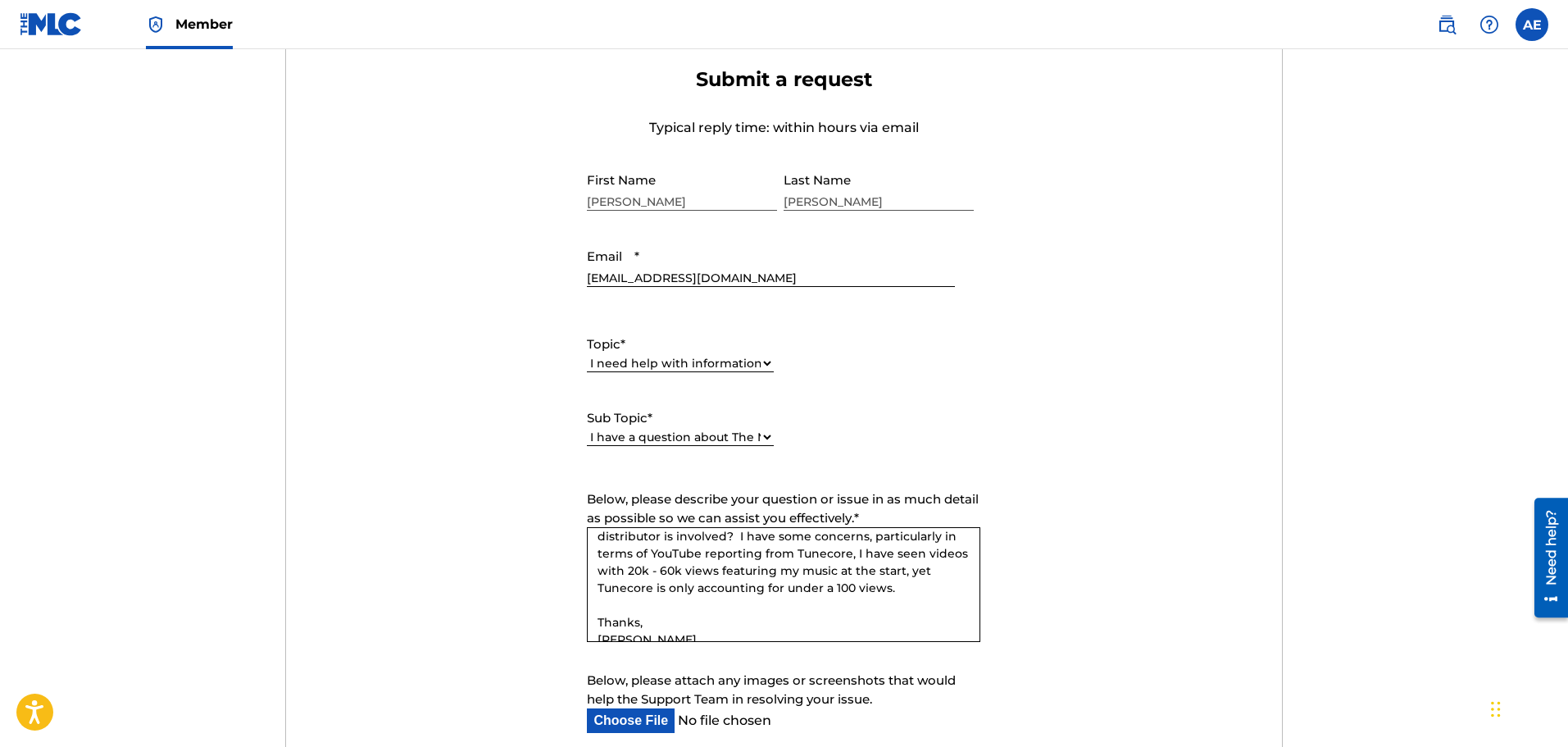
click at [1035, 384] on form "Submit a request Typical reply time: within hours via email First Name [PERSON_…" at bounding box center [784, 447] width 996 height 759
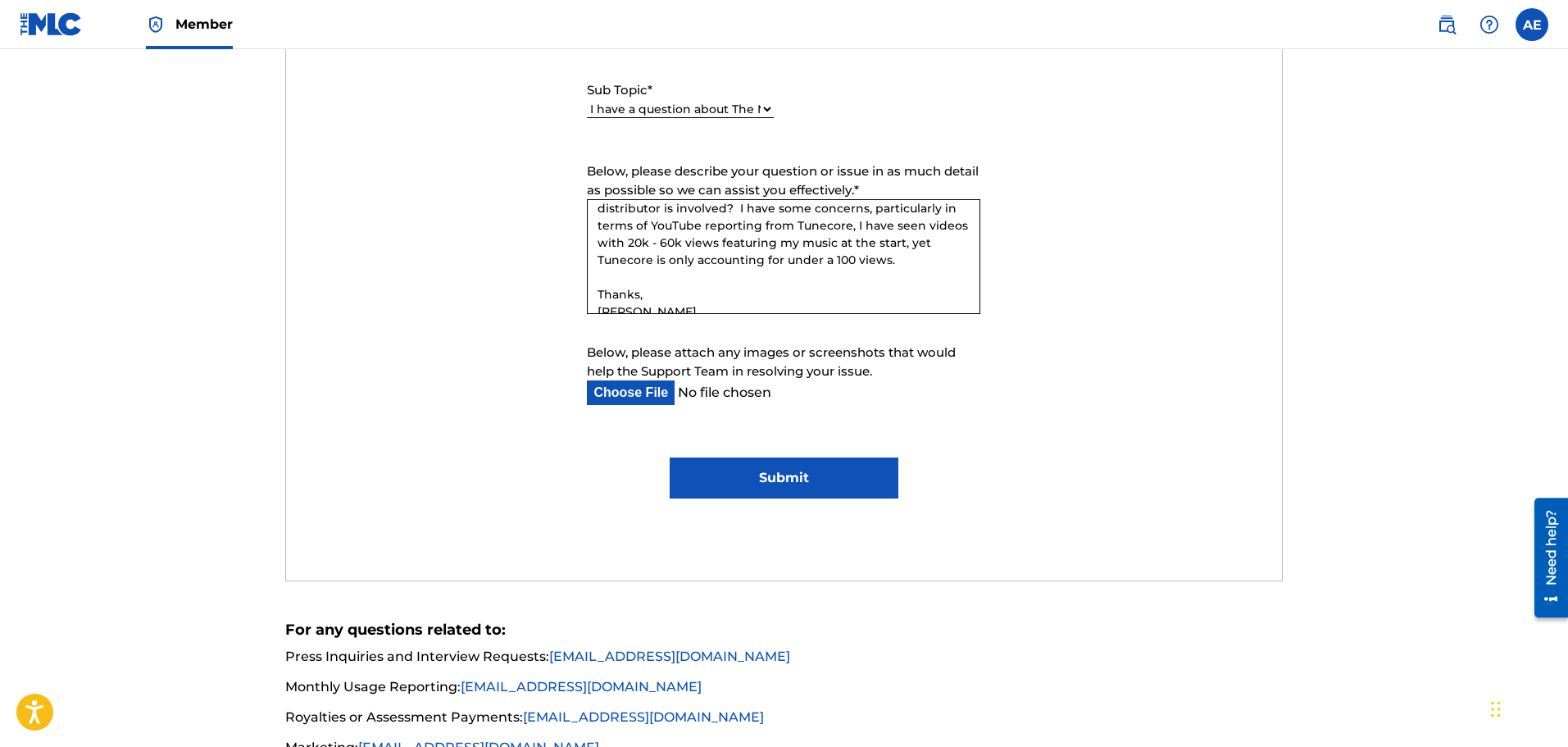
click at [723, 470] on input "Submit" at bounding box center [784, 478] width 228 height 41
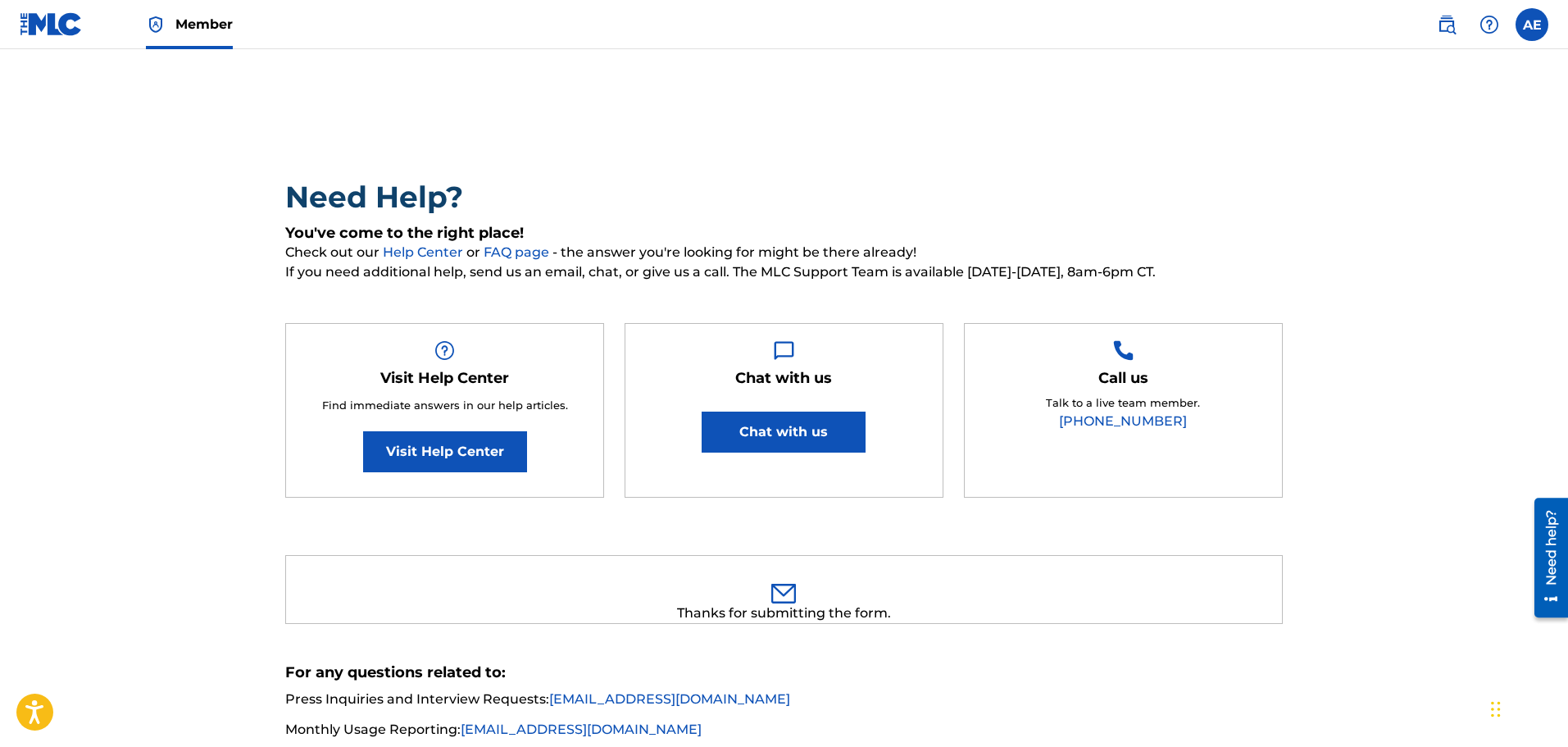
scroll to position [0, 0]
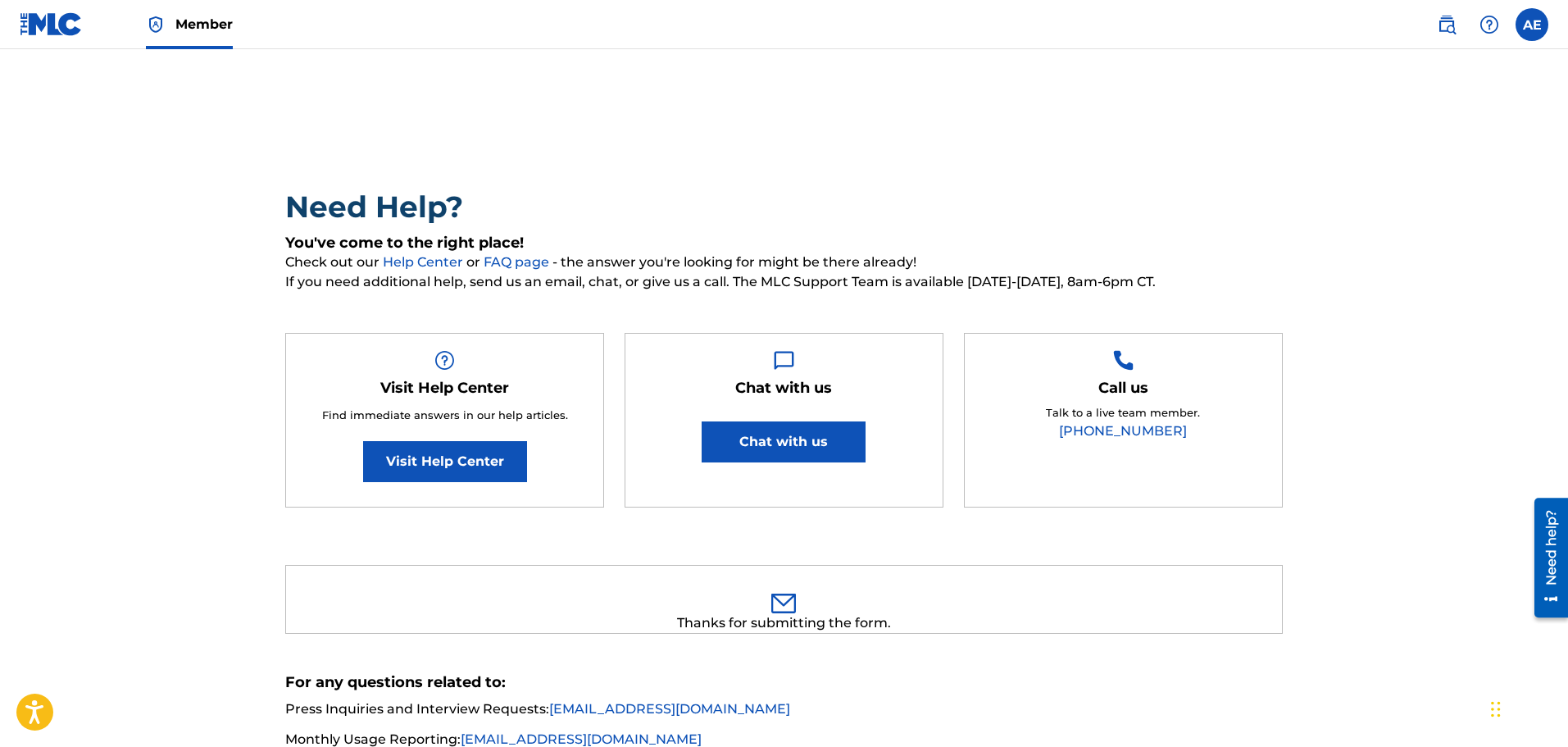
click at [1537, 30] on label at bounding box center [1531, 24] width 32 height 32
click at [1532, 24] on input "AE [PERSON_NAME] [EMAIL_ADDRESS][DOMAIN_NAME] Notification Preferences Profile …" at bounding box center [1532, 24] width 0 height 0
click at [1379, 233] on p "Log out" at bounding box center [1373, 232] width 38 height 15
click at [1532, 24] on input "AE [PERSON_NAME] [EMAIL_ADDRESS][DOMAIN_NAME] Notification Preferences Profile …" at bounding box center [1532, 24] width 0 height 0
